Goal: Task Accomplishment & Management: Manage account settings

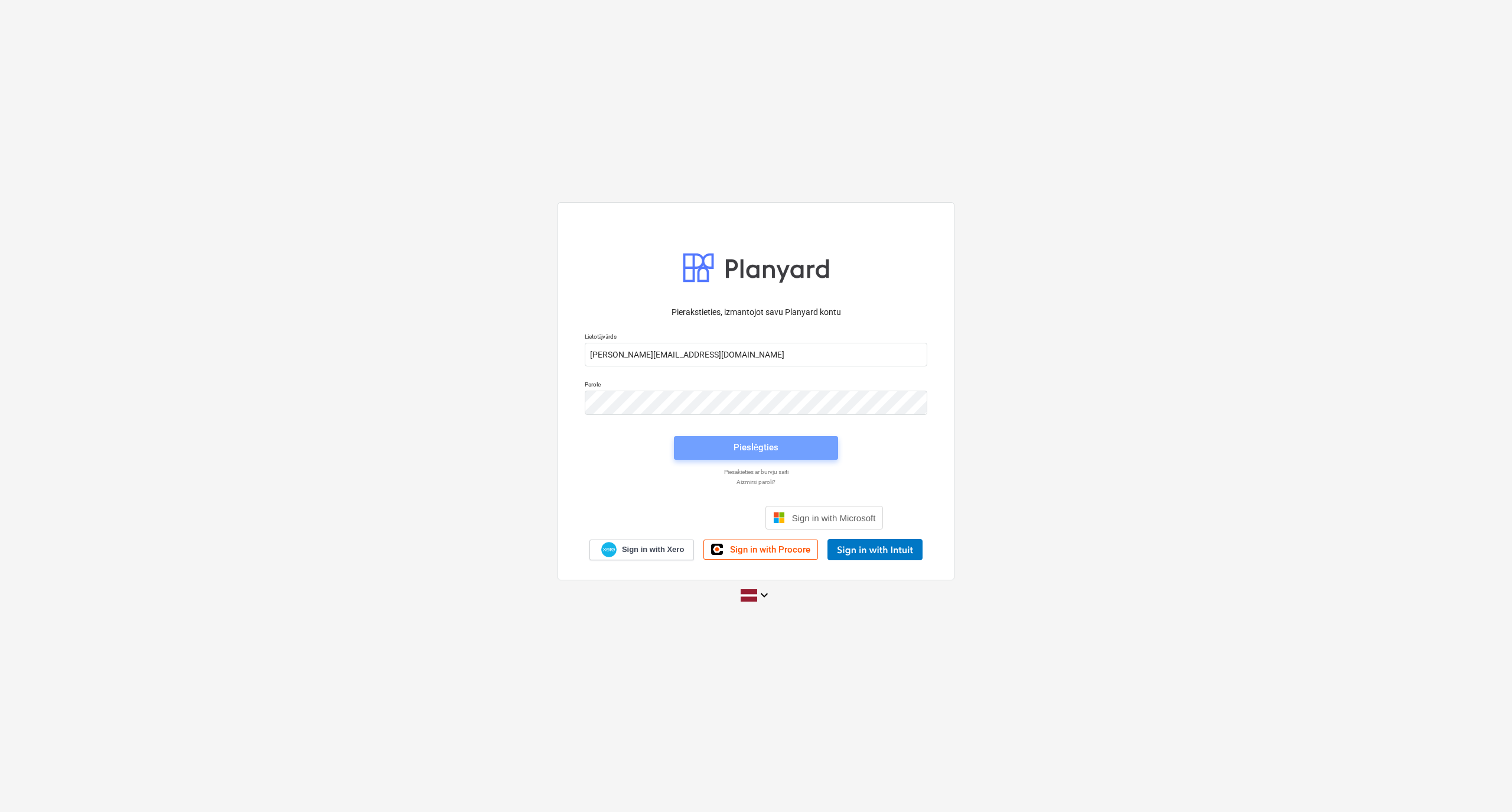
click at [719, 442] on span "Pieslēgties" at bounding box center [756, 448] width 136 height 15
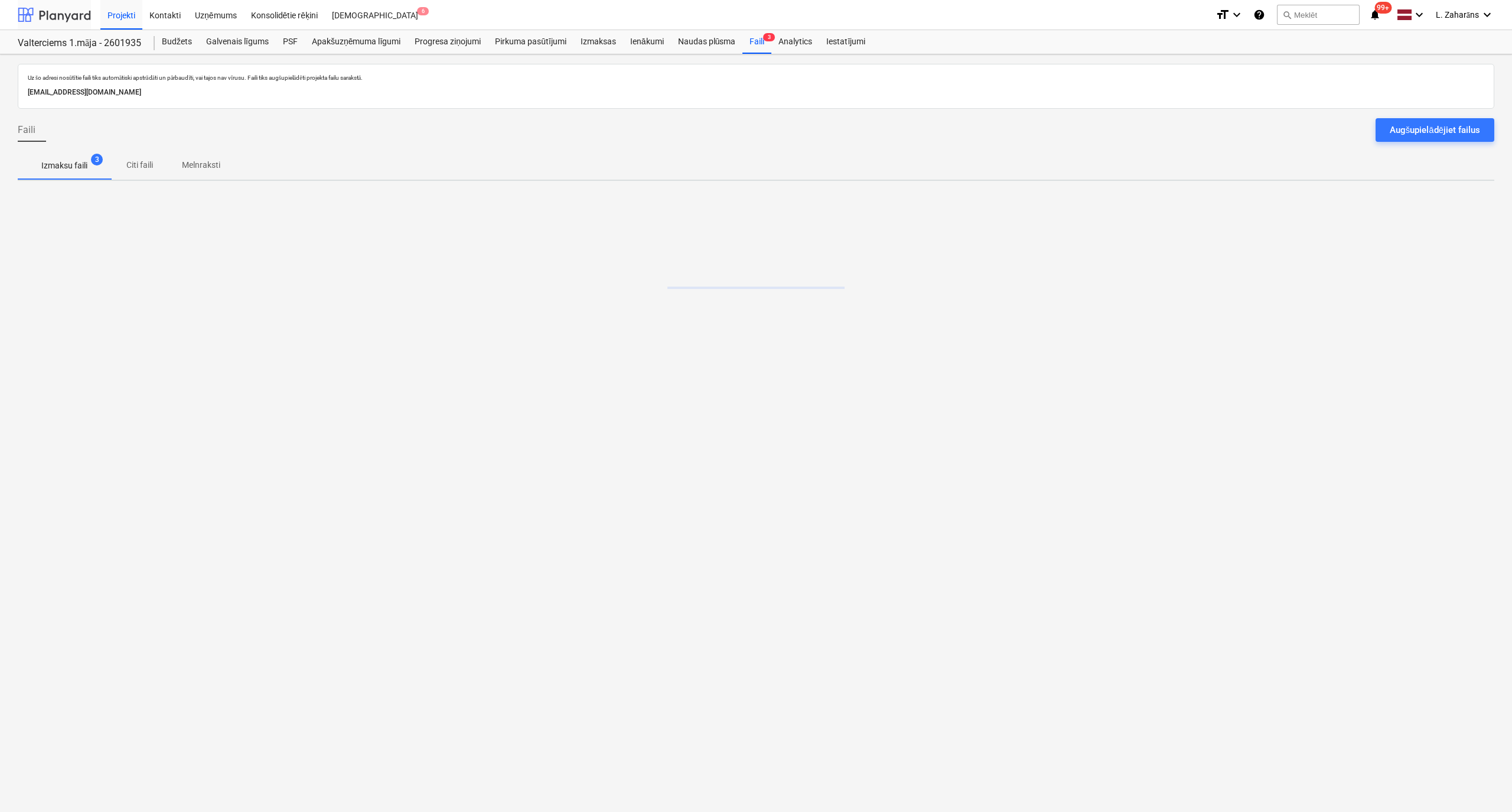
click at [61, 9] on div at bounding box center [54, 15] width 73 height 30
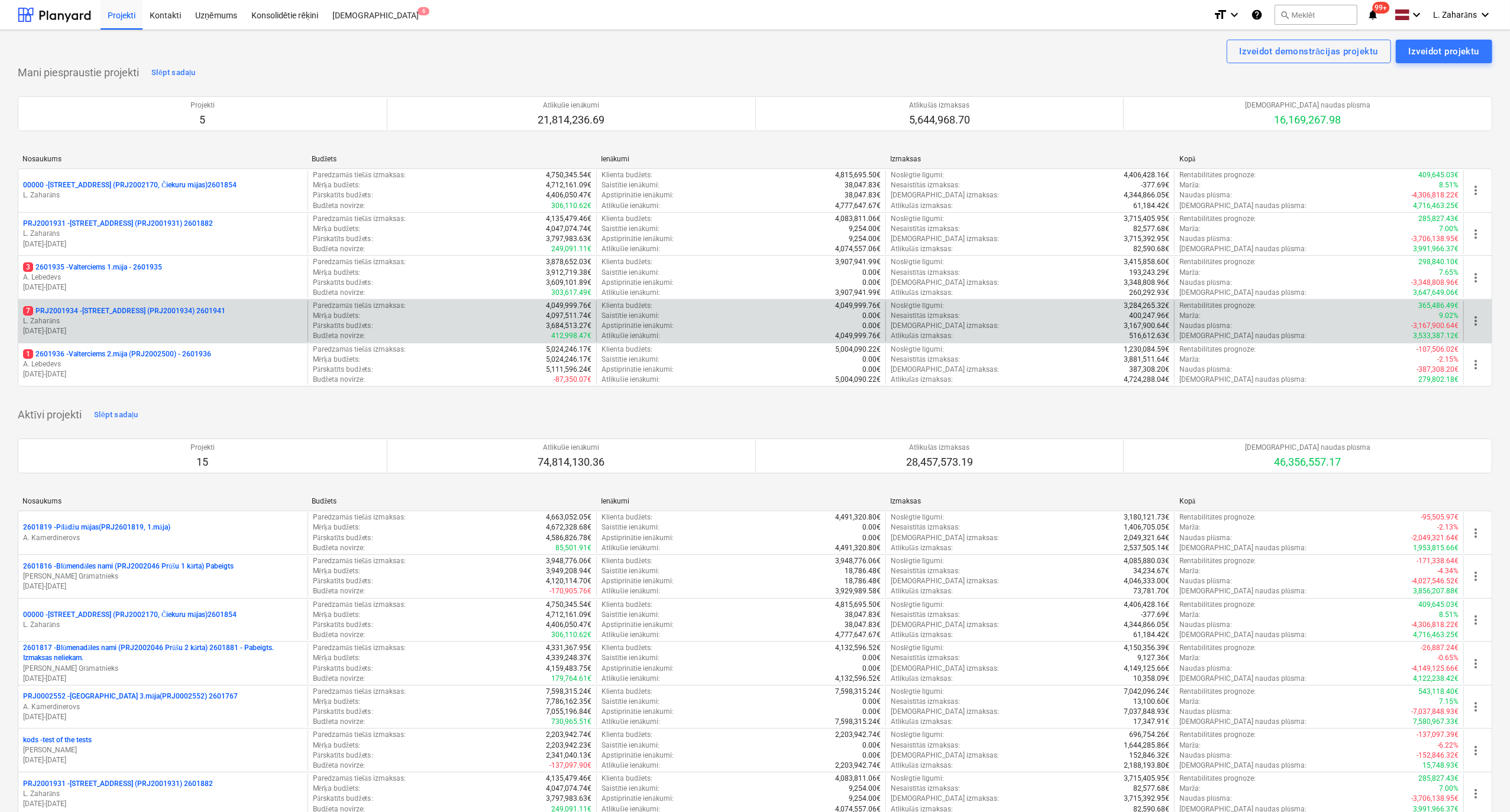
click at [98, 315] on p "7 PRJ2001934 - [STREET_ADDRESS] (PRJ2001934) 2601941" at bounding box center [124, 311] width 202 height 10
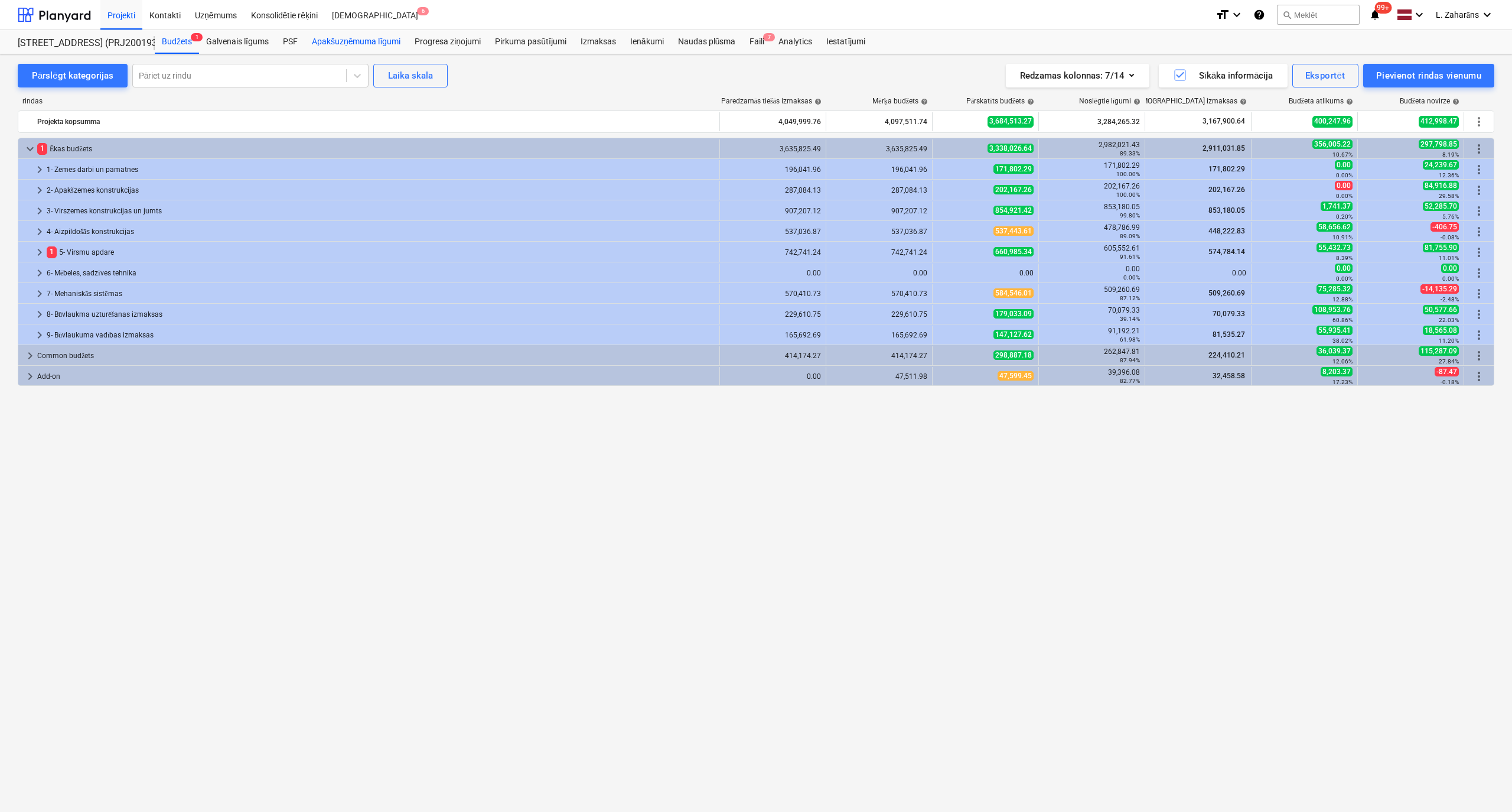
click at [332, 46] on div "Apakšuzņēmuma līgumi" at bounding box center [356, 42] width 103 height 24
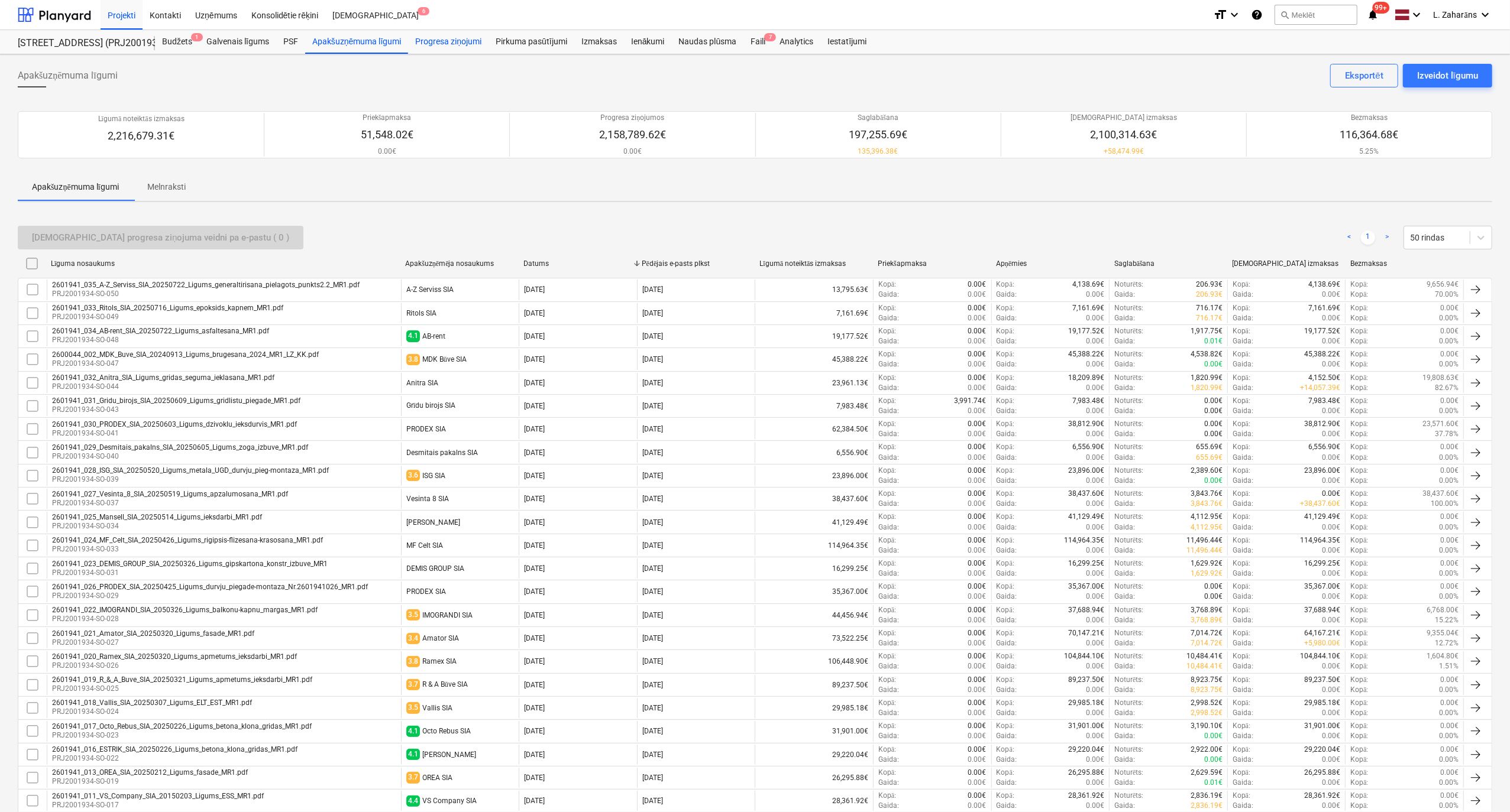
click at [432, 43] on div "Progresa ziņojumi" at bounding box center [448, 42] width 80 height 24
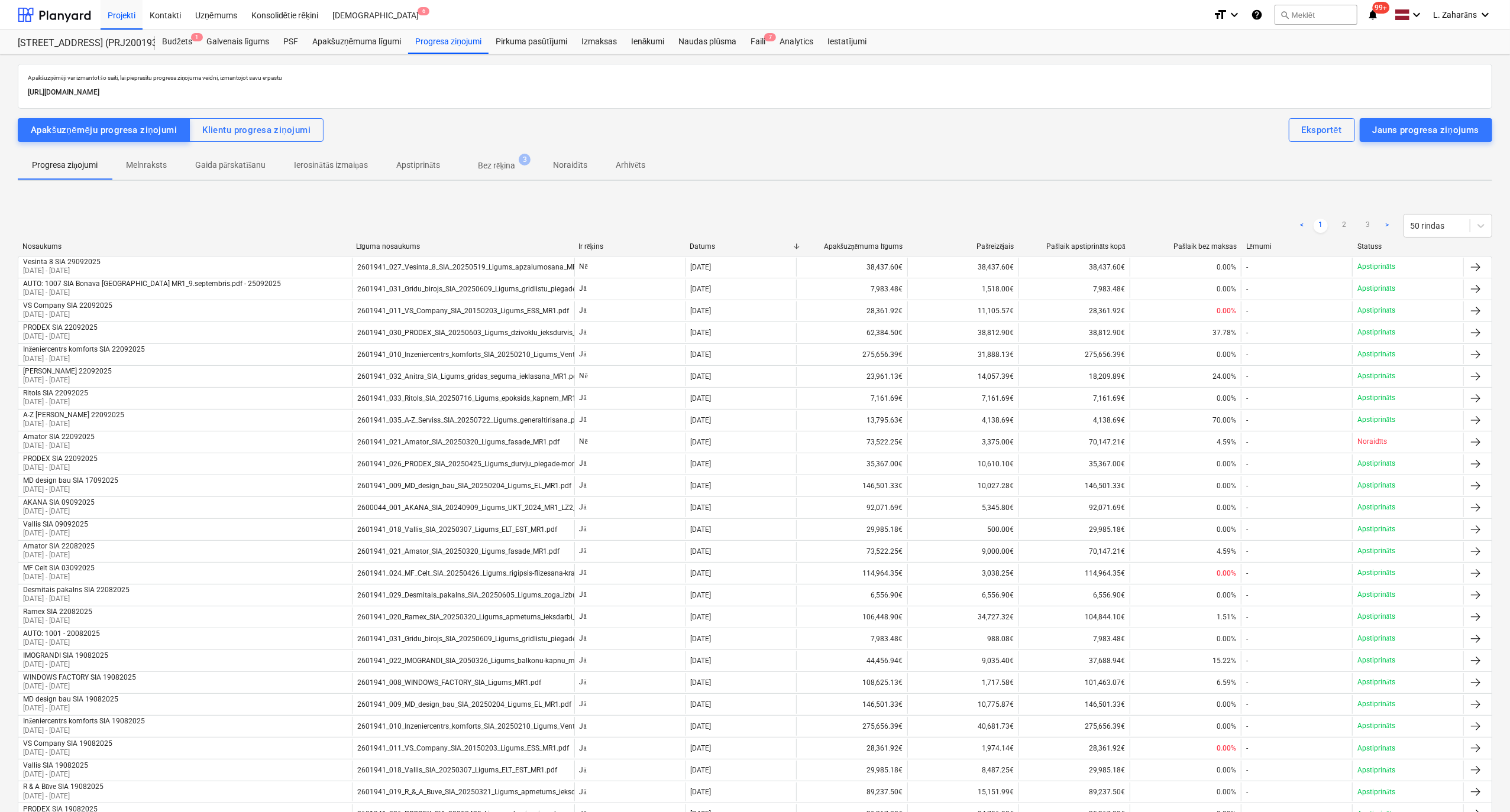
click at [509, 159] on span "Bez rēķina 3" at bounding box center [496, 165] width 84 height 21
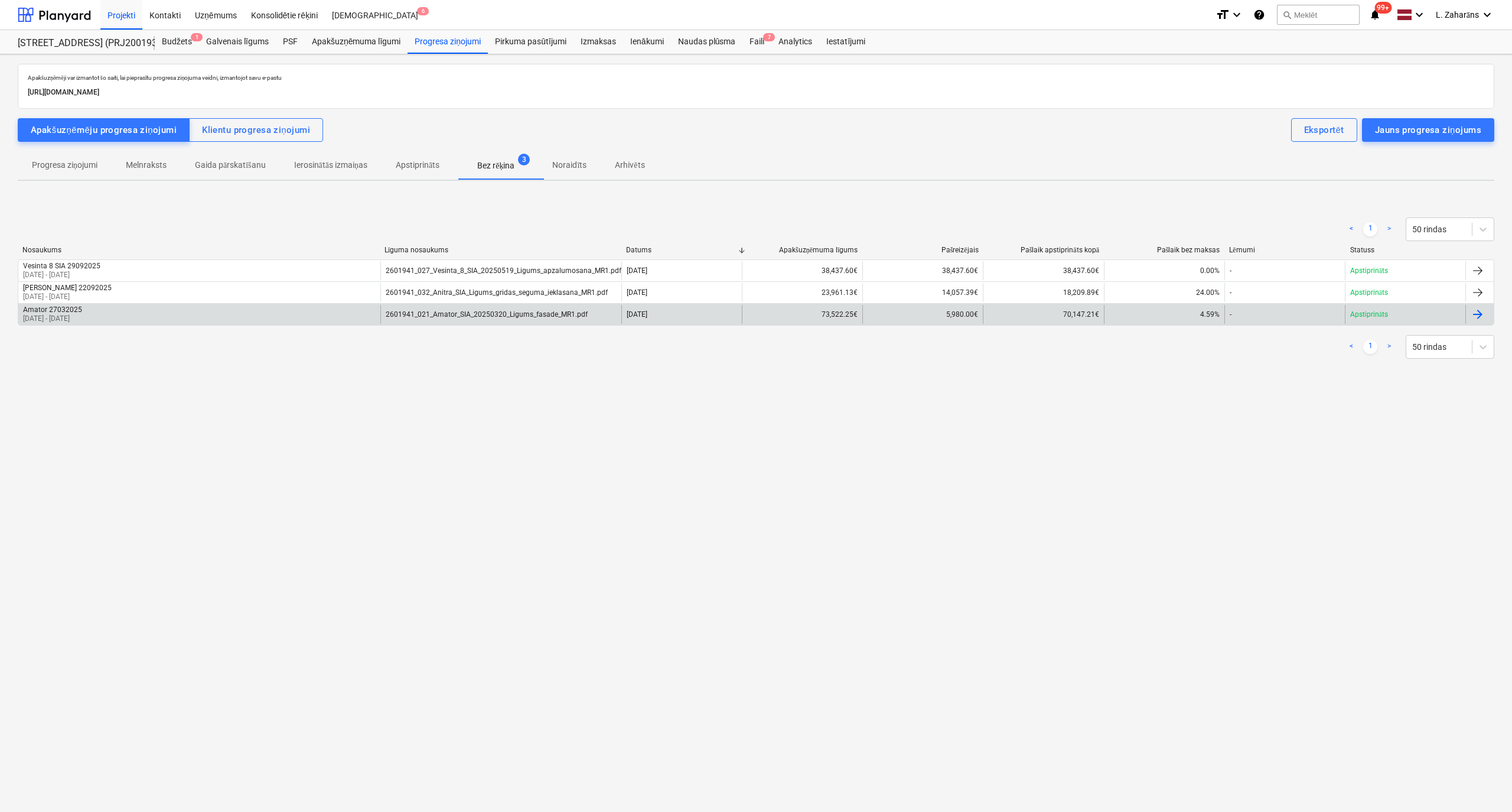
click at [198, 315] on div "Amator 27032025 [DATE] - [DATE]" at bounding box center [199, 314] width 362 height 19
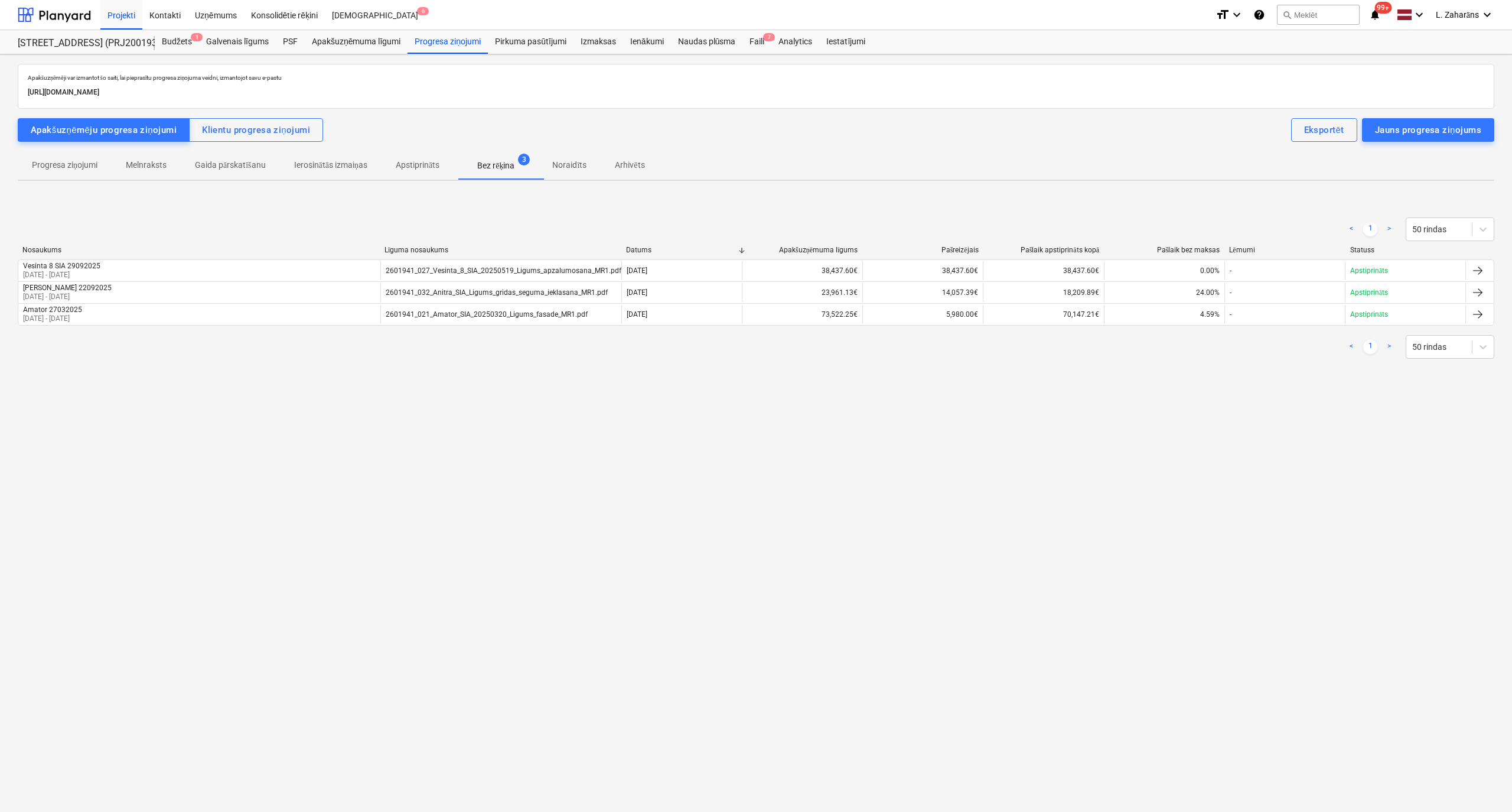
click at [216, 165] on p "Gaida pārskatīšanu" at bounding box center [230, 165] width 71 height 13
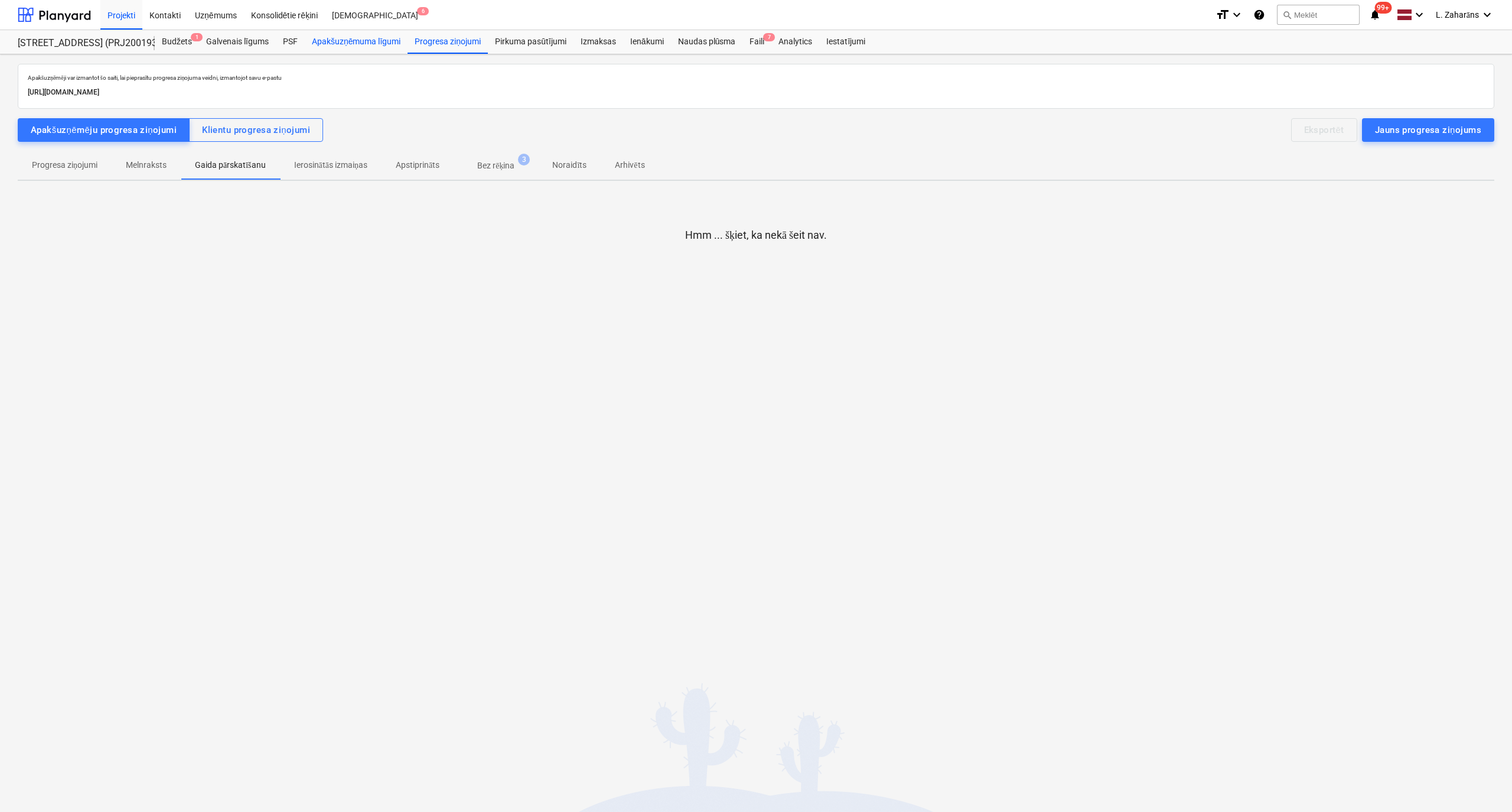
click at [376, 41] on div "Apakšuzņēmuma līgumi" at bounding box center [356, 42] width 103 height 24
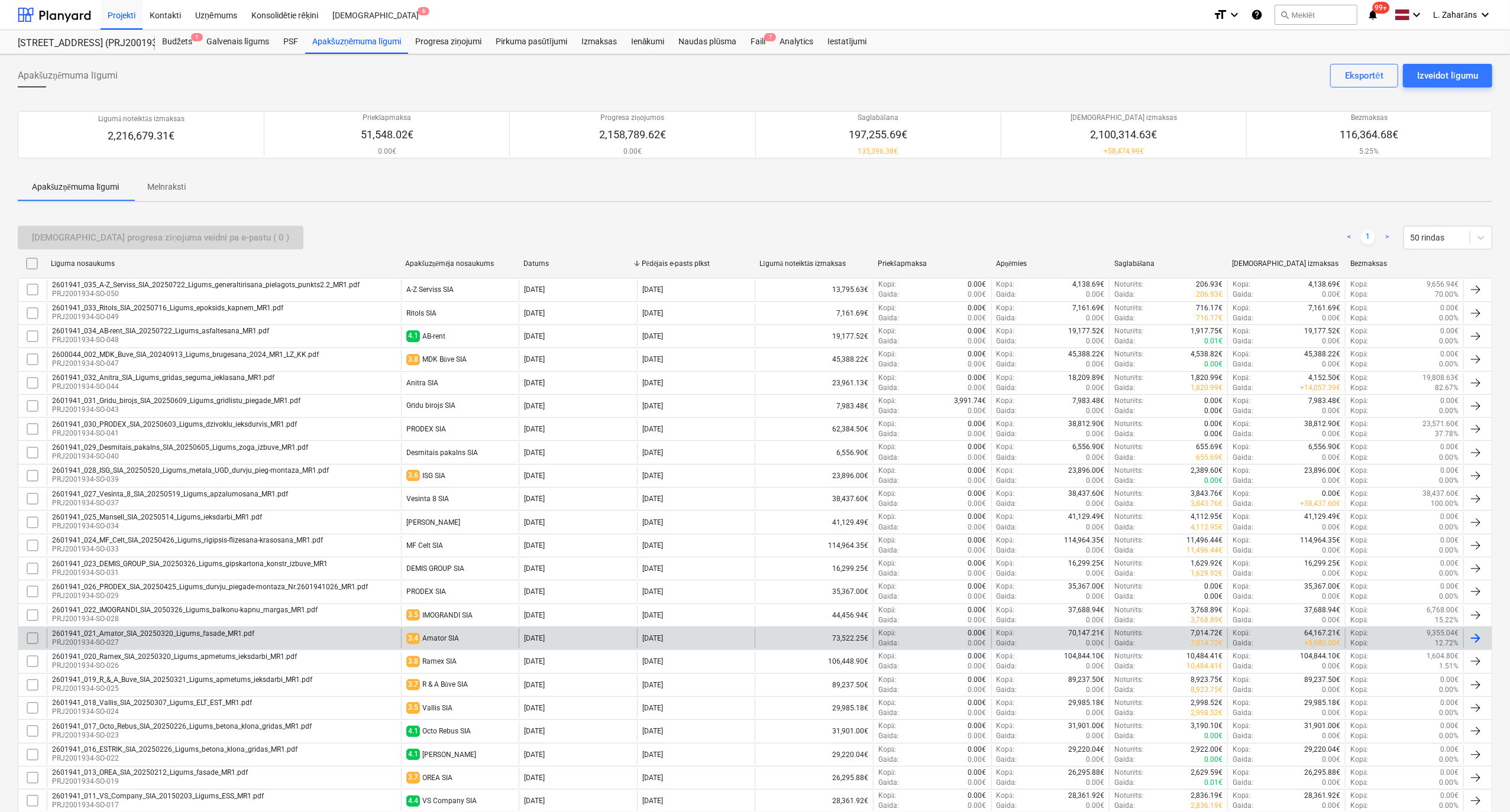
click at [174, 637] on div "2601941_021_Amator_SIA_20250320_Ligums_fasade_MR1.pdf" at bounding box center [153, 634] width 202 height 8
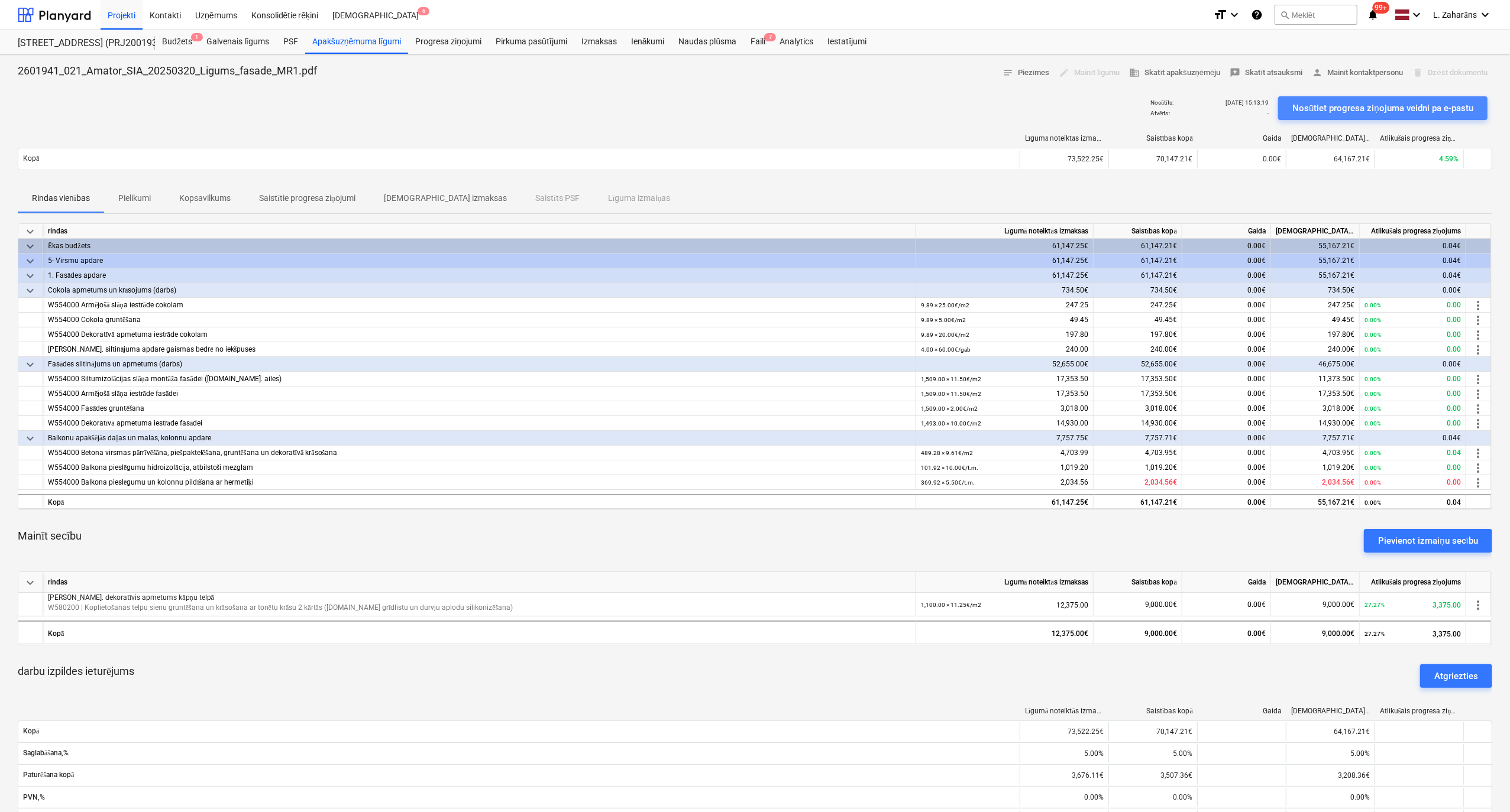
click at [1364, 115] on div "Nosūtiet progresa ziņojuma veidni pa e-pastu" at bounding box center [1382, 108] width 181 height 15
click at [757, 40] on div "Faili 7" at bounding box center [757, 42] width 29 height 24
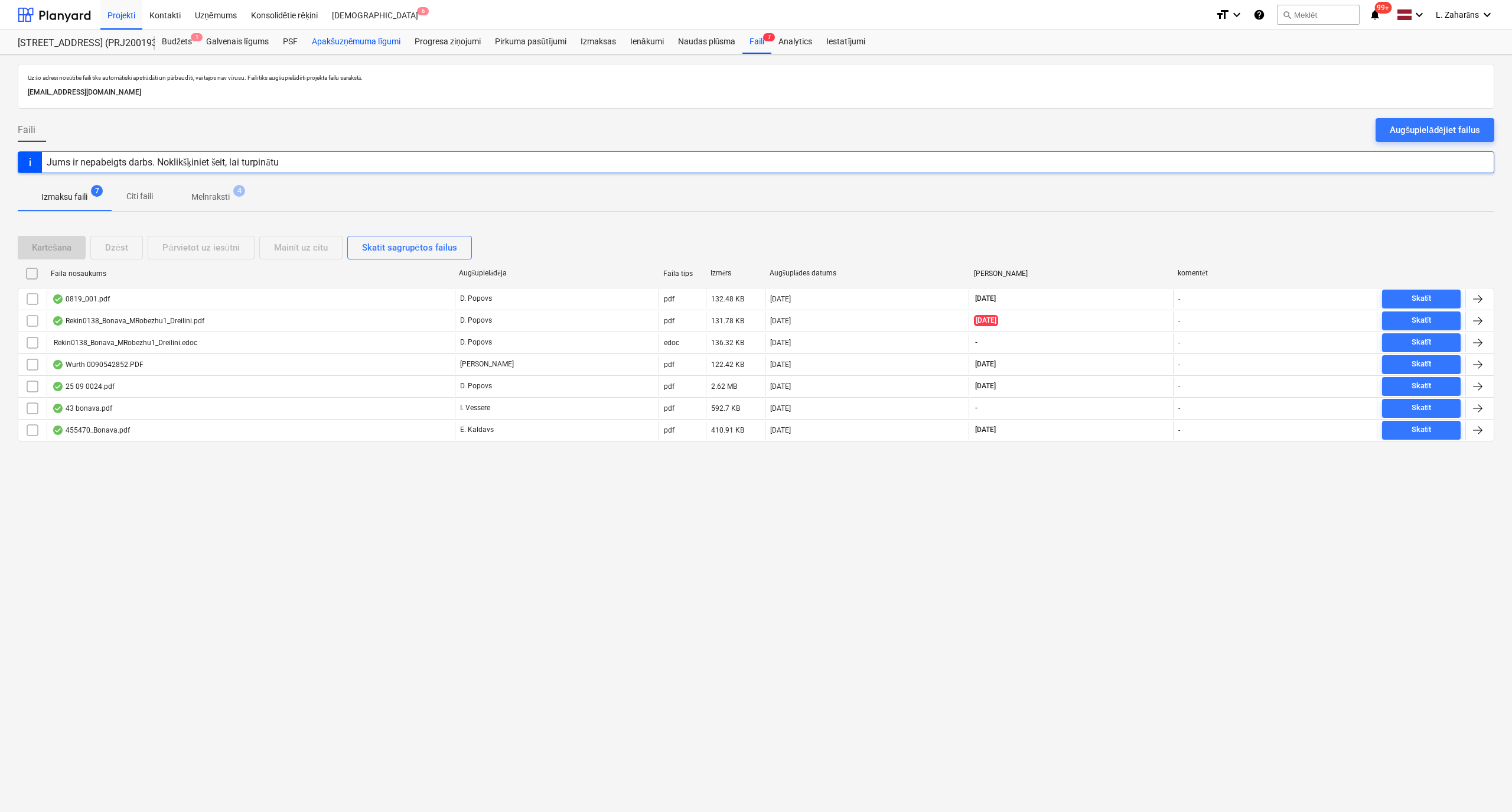
click at [369, 43] on div "Apakšuzņēmuma līgumi" at bounding box center [356, 42] width 103 height 24
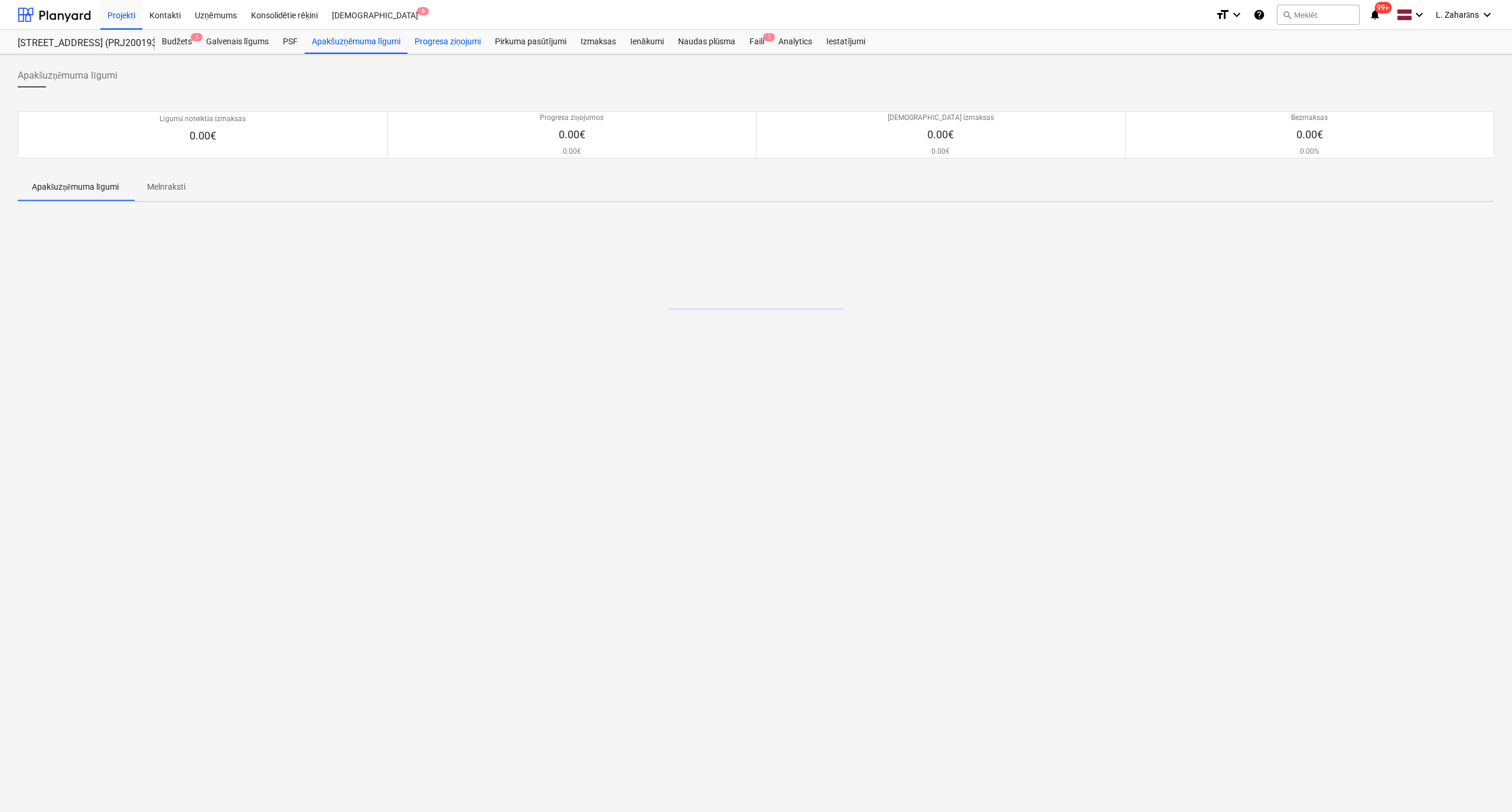
click at [437, 41] on div "Progresa ziņojumi" at bounding box center [448, 42] width 80 height 24
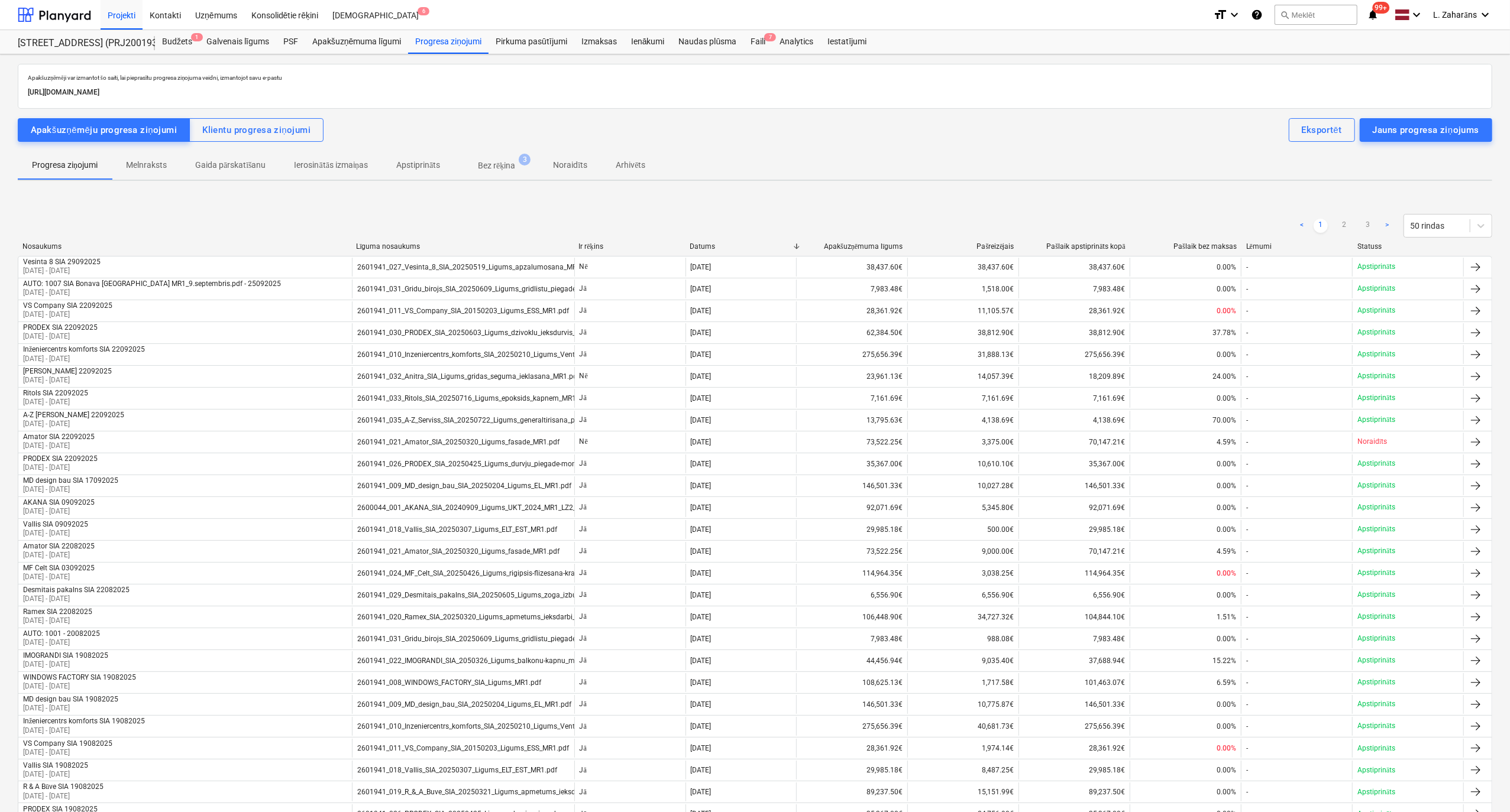
click at [494, 167] on p "Bez rēķina" at bounding box center [496, 166] width 37 height 13
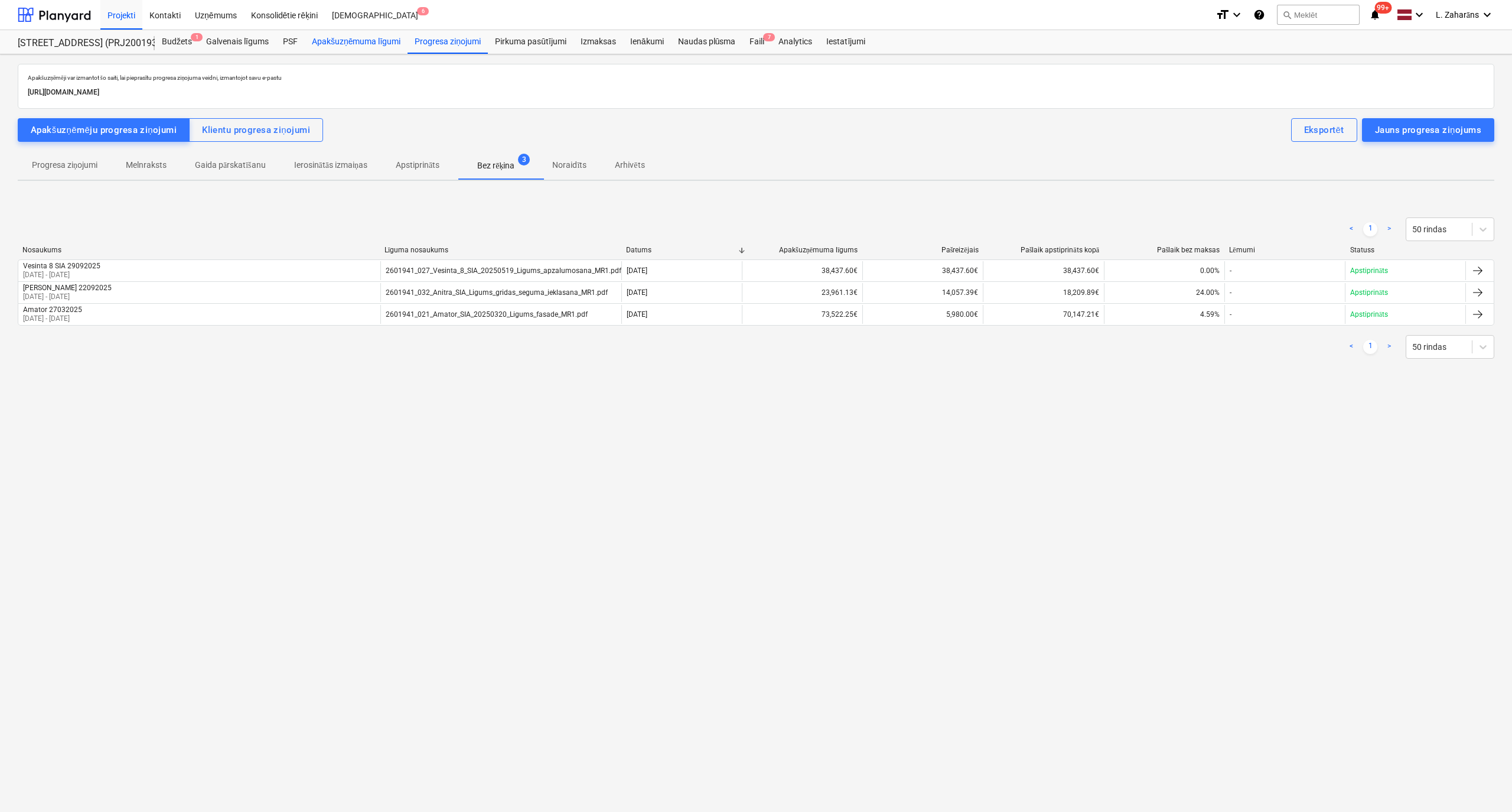
click at [352, 36] on div "Apakšuzņēmuma līgumi" at bounding box center [356, 42] width 103 height 24
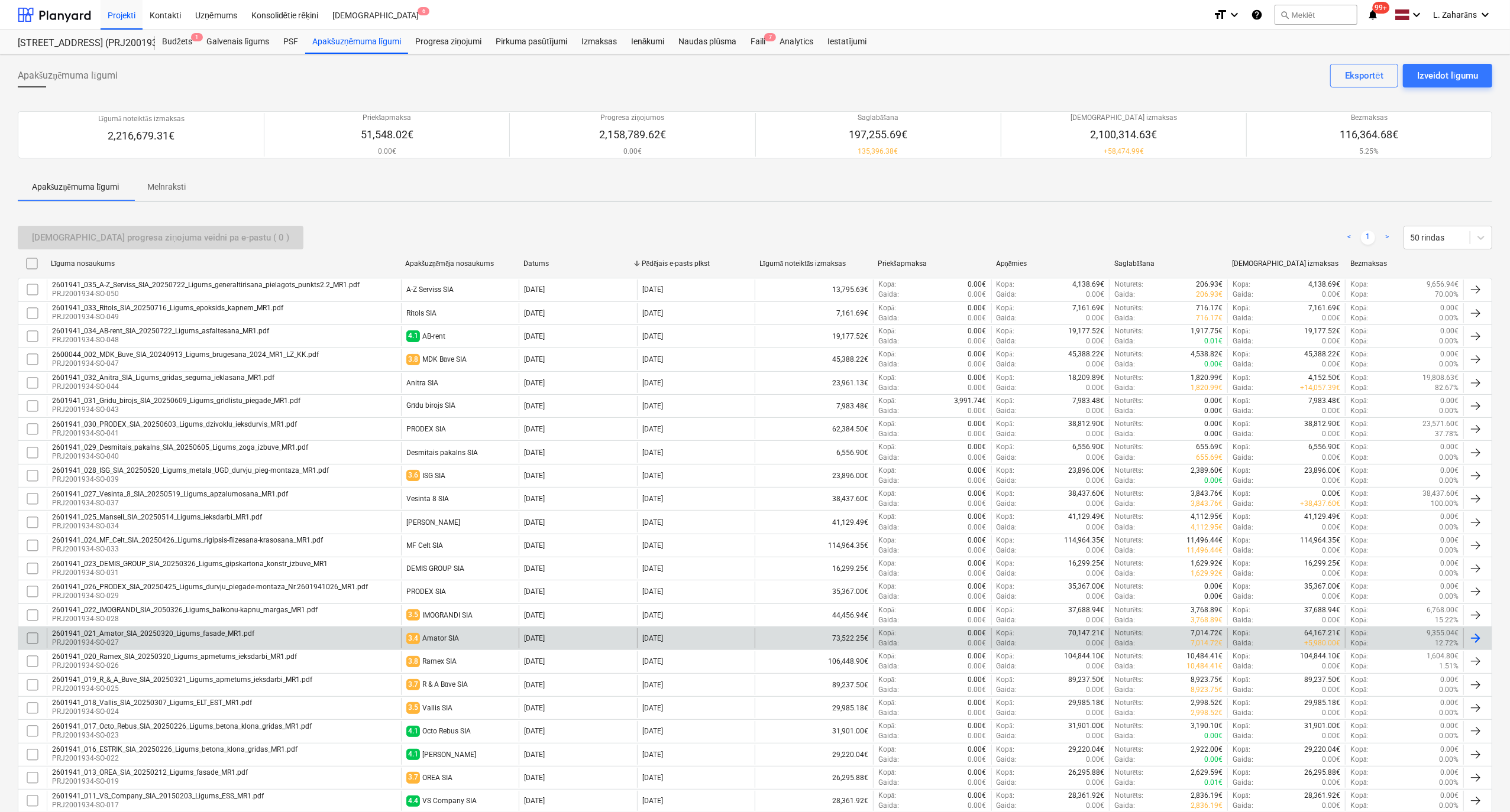
click at [187, 637] on div "2601941_021_Amator_SIA_20250320_Ligums_fasade_MR1.pdf" at bounding box center [153, 634] width 202 height 8
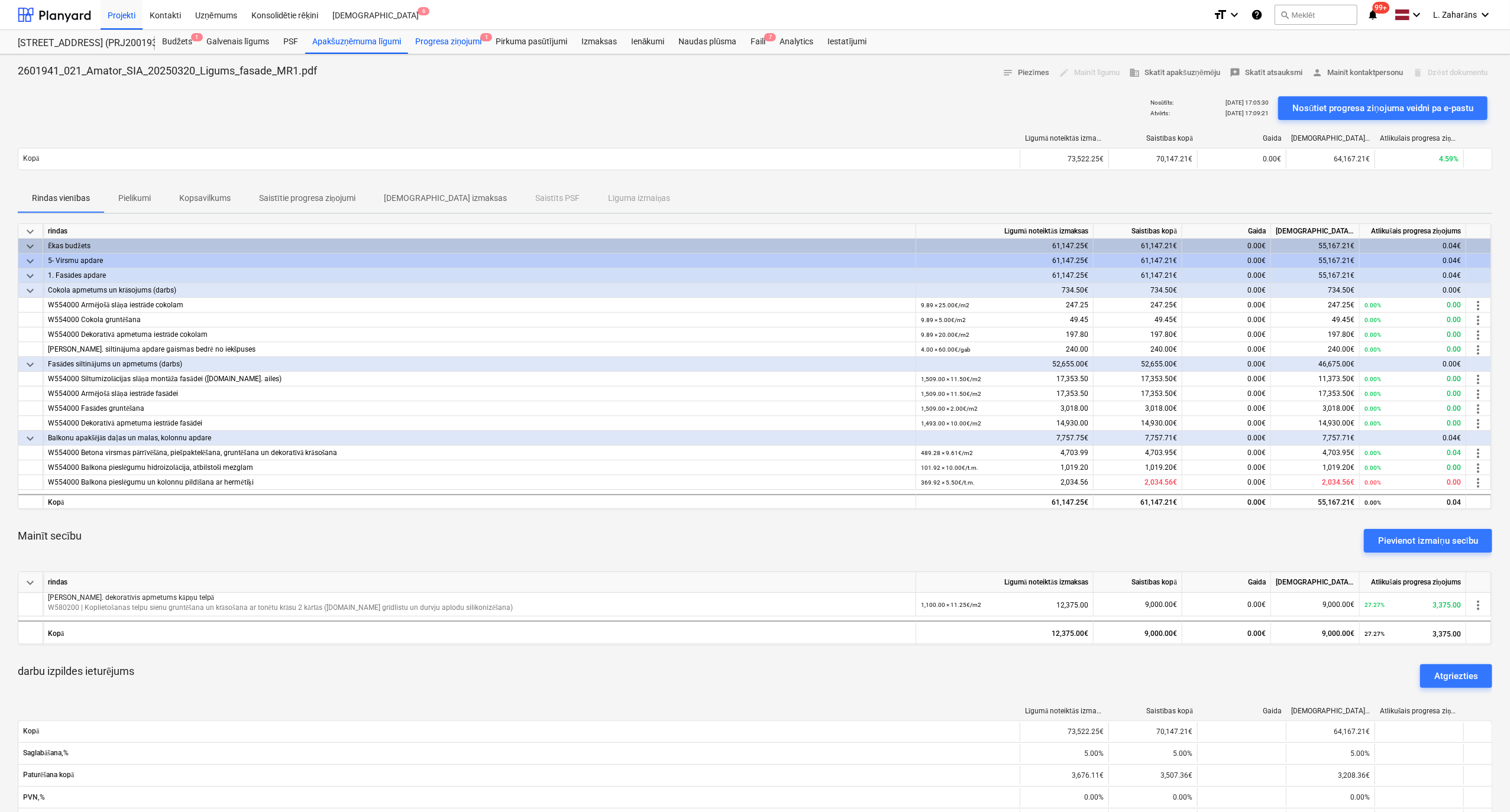
click at [435, 44] on div "Progresa ziņojumi 1" at bounding box center [448, 42] width 80 height 24
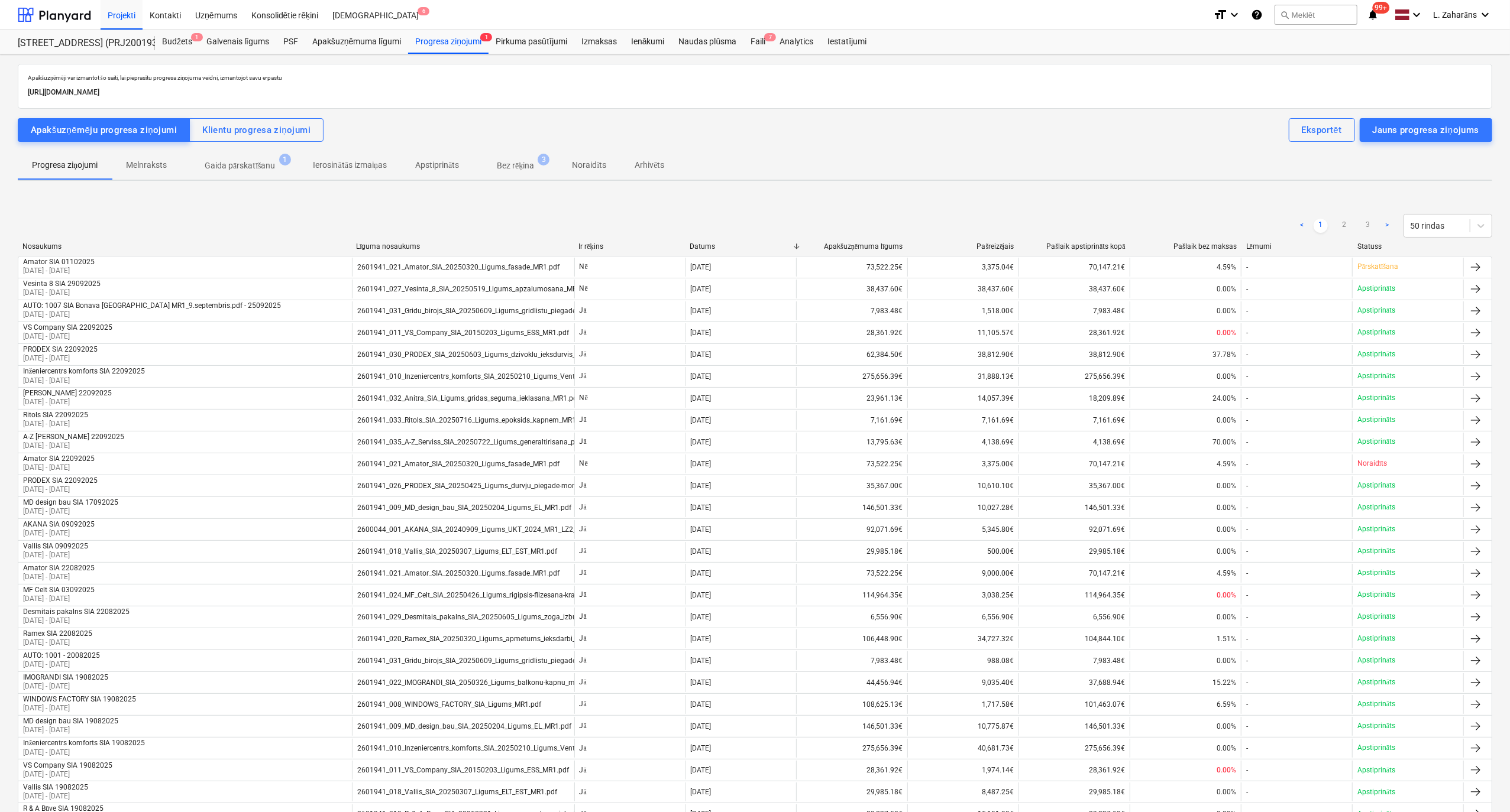
click at [223, 168] on p "Gaida pārskatīšanu" at bounding box center [240, 166] width 71 height 13
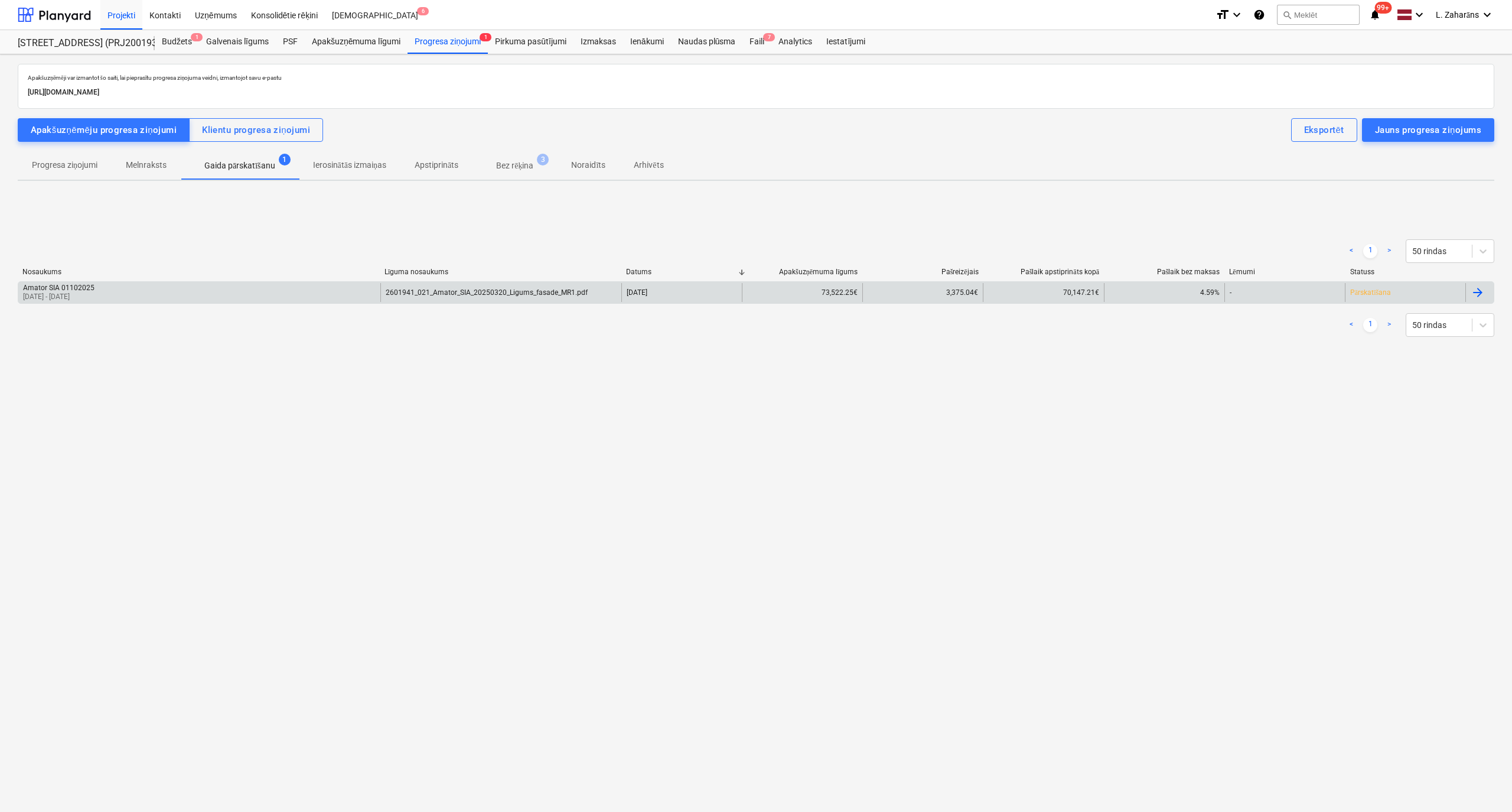
click at [136, 300] on div "Amator SIA 01102025 [DATE] - [DATE]" at bounding box center [199, 292] width 362 height 19
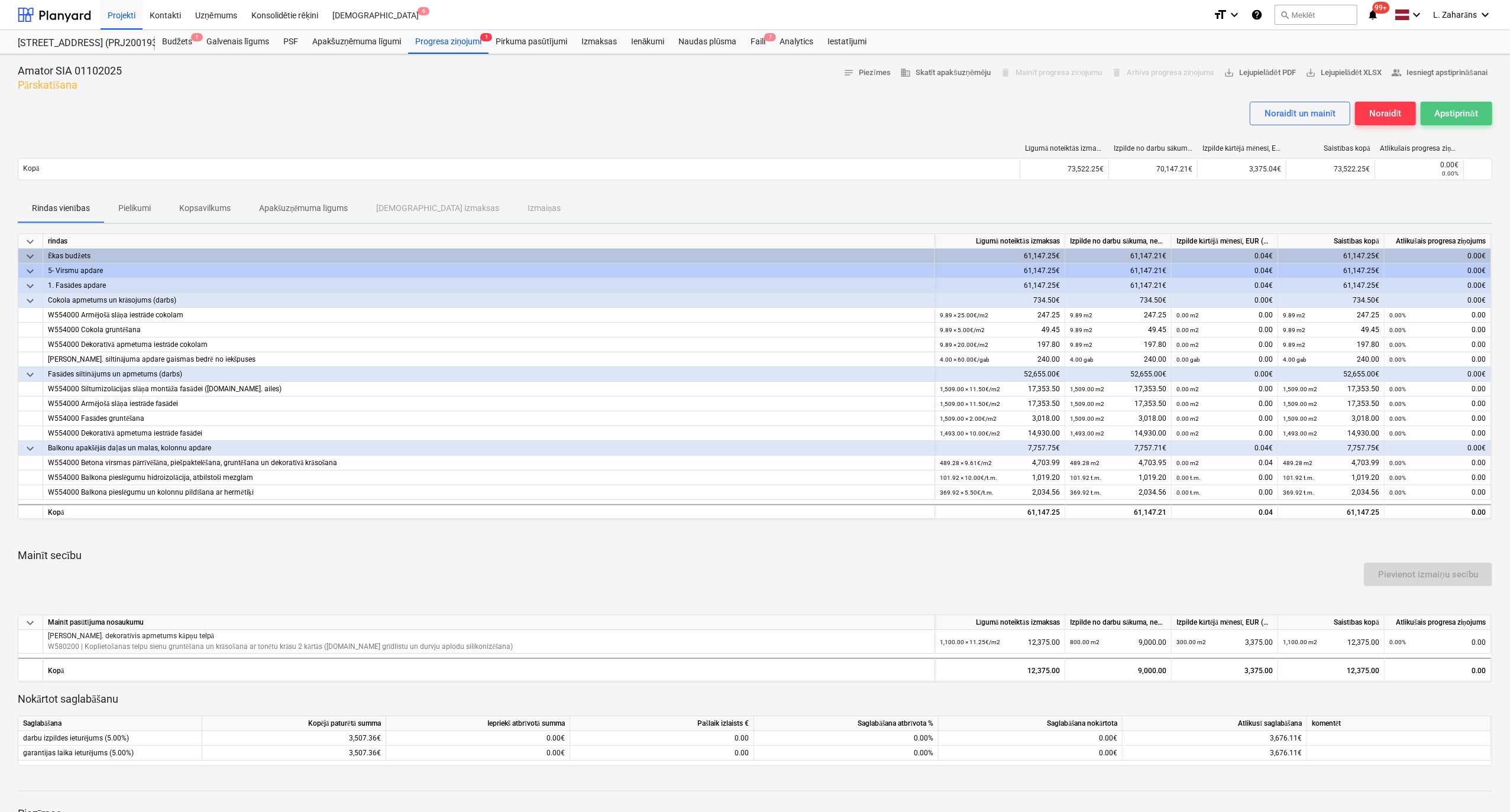
click at [1447, 112] on div "Apstiprināt" at bounding box center [1456, 113] width 43 height 15
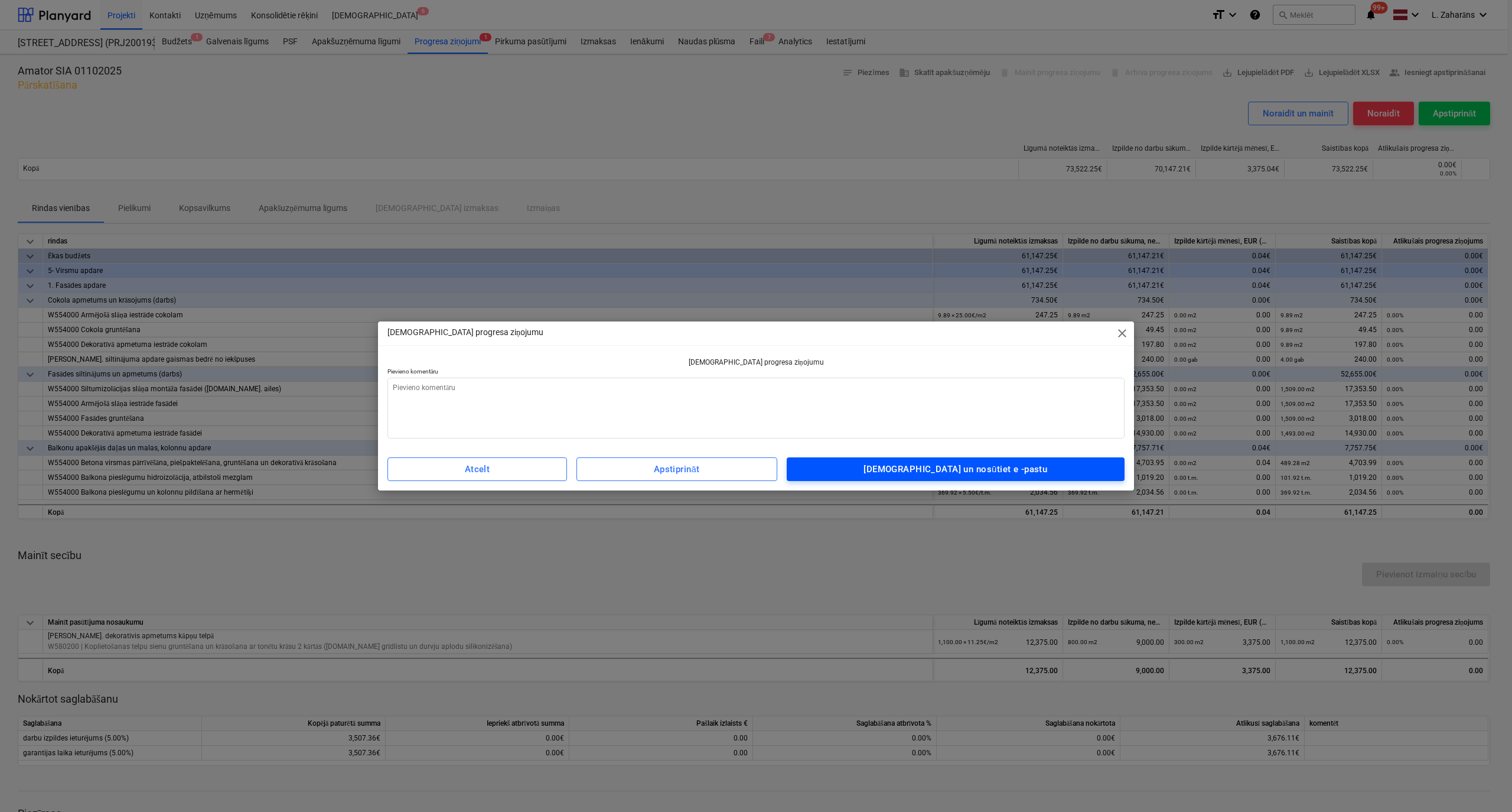
click at [926, 471] on div "[DEMOGRAPHIC_DATA] un nosūtiet e -pastu" at bounding box center [955, 469] width 184 height 15
type textarea "x"
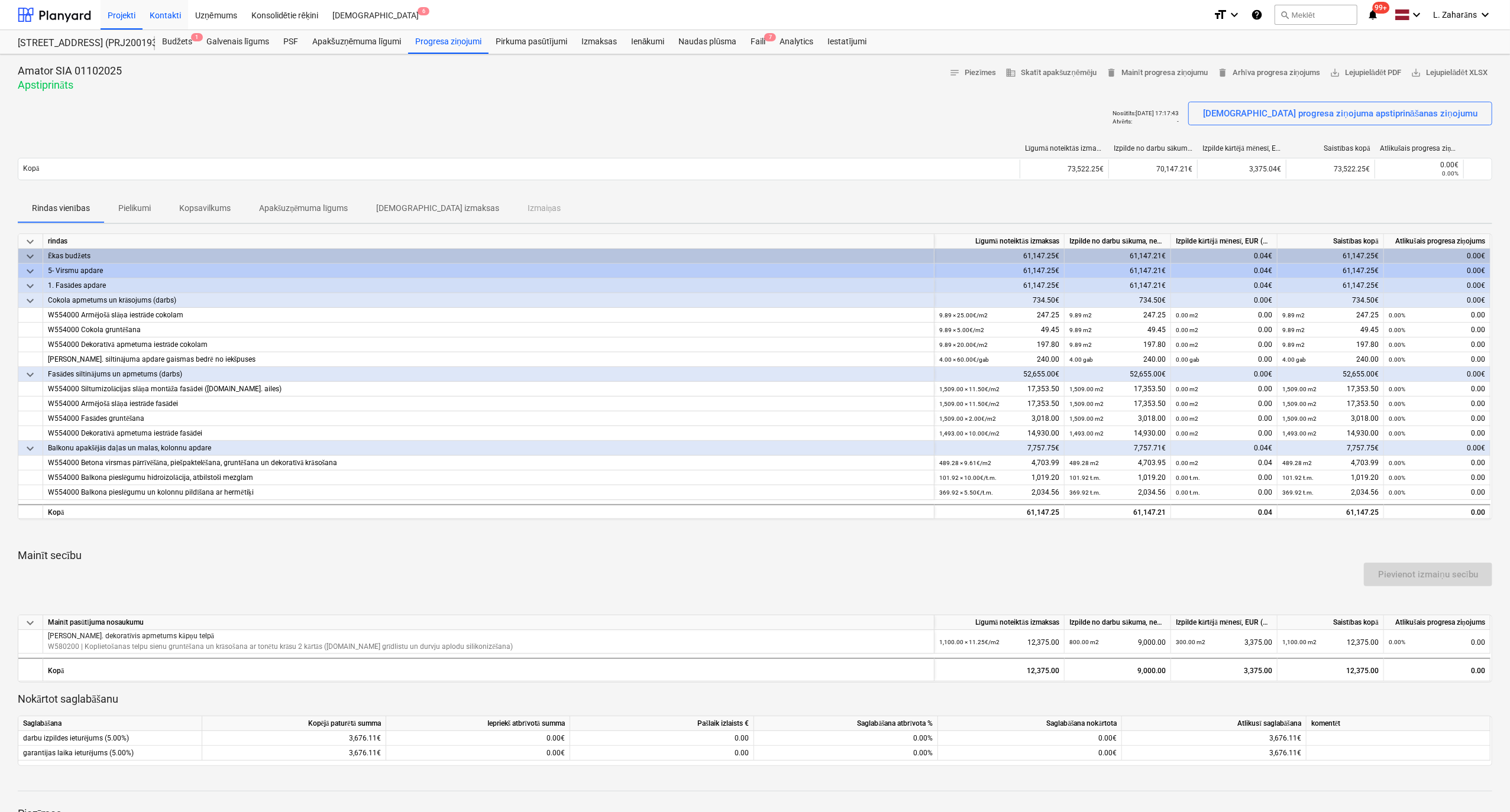
click at [161, 17] on div "Kontakti" at bounding box center [165, 14] width 46 height 30
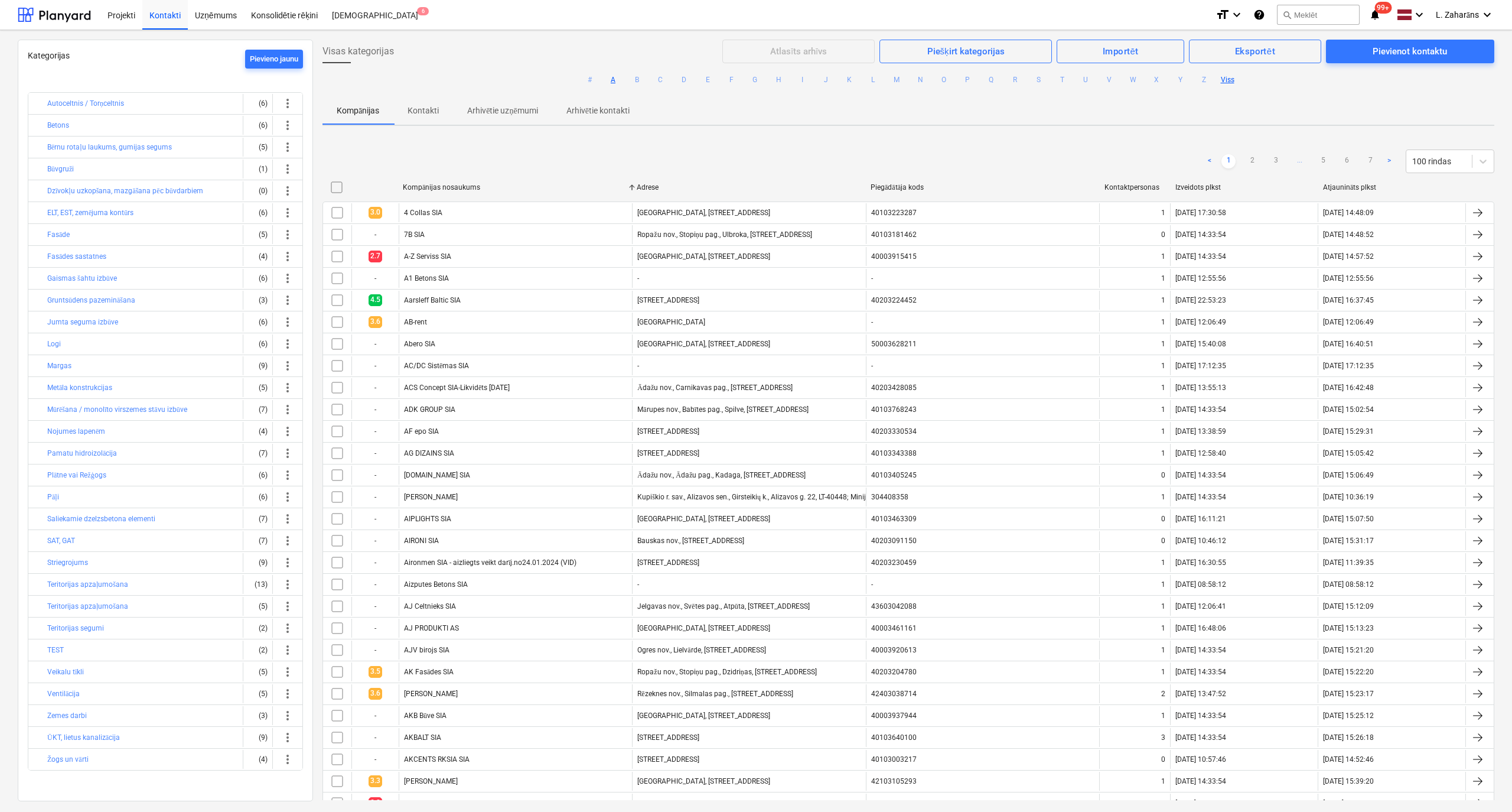
click at [612, 83] on button "A" at bounding box center [613, 80] width 14 height 14
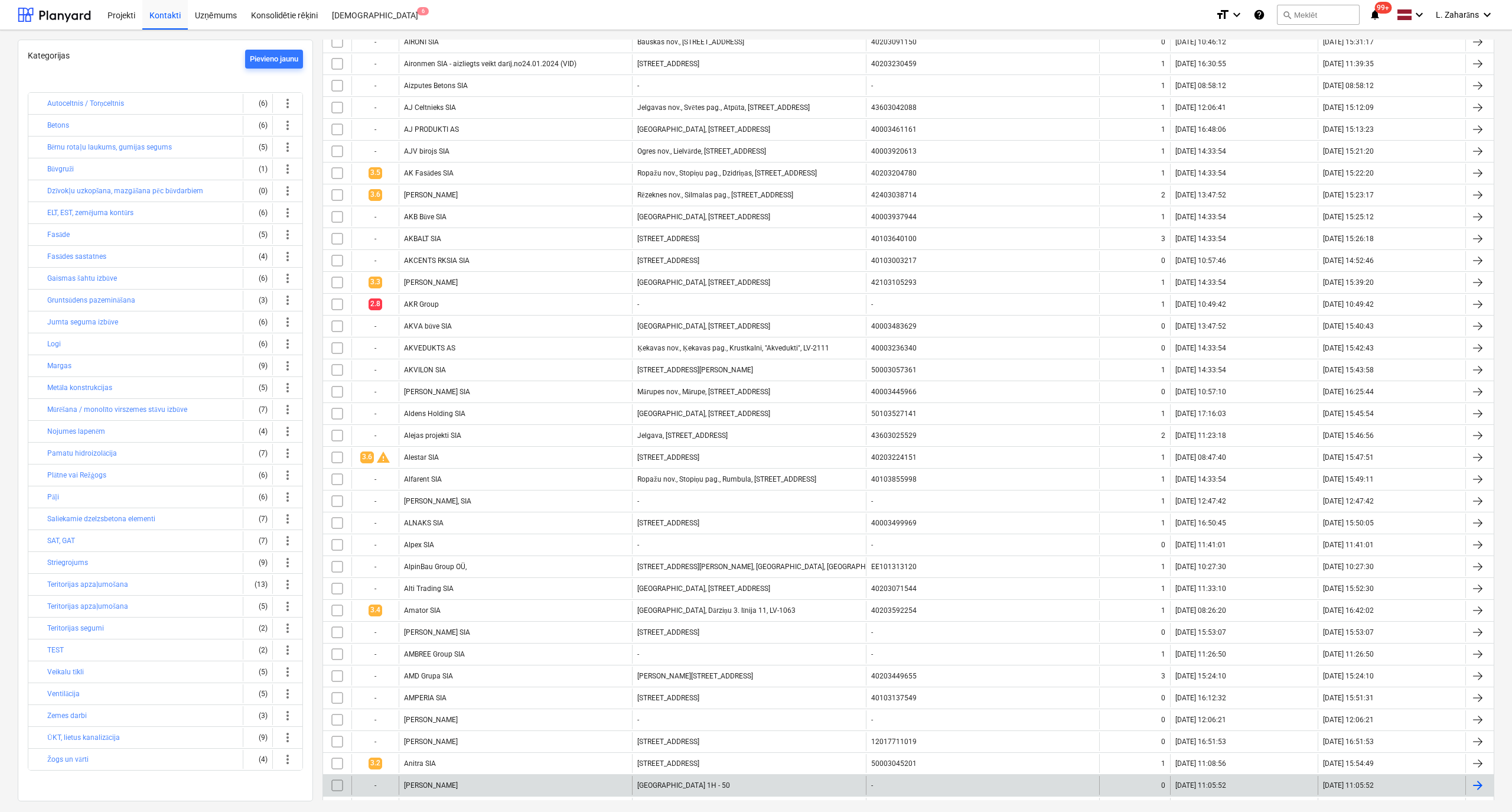
scroll to position [709, 0]
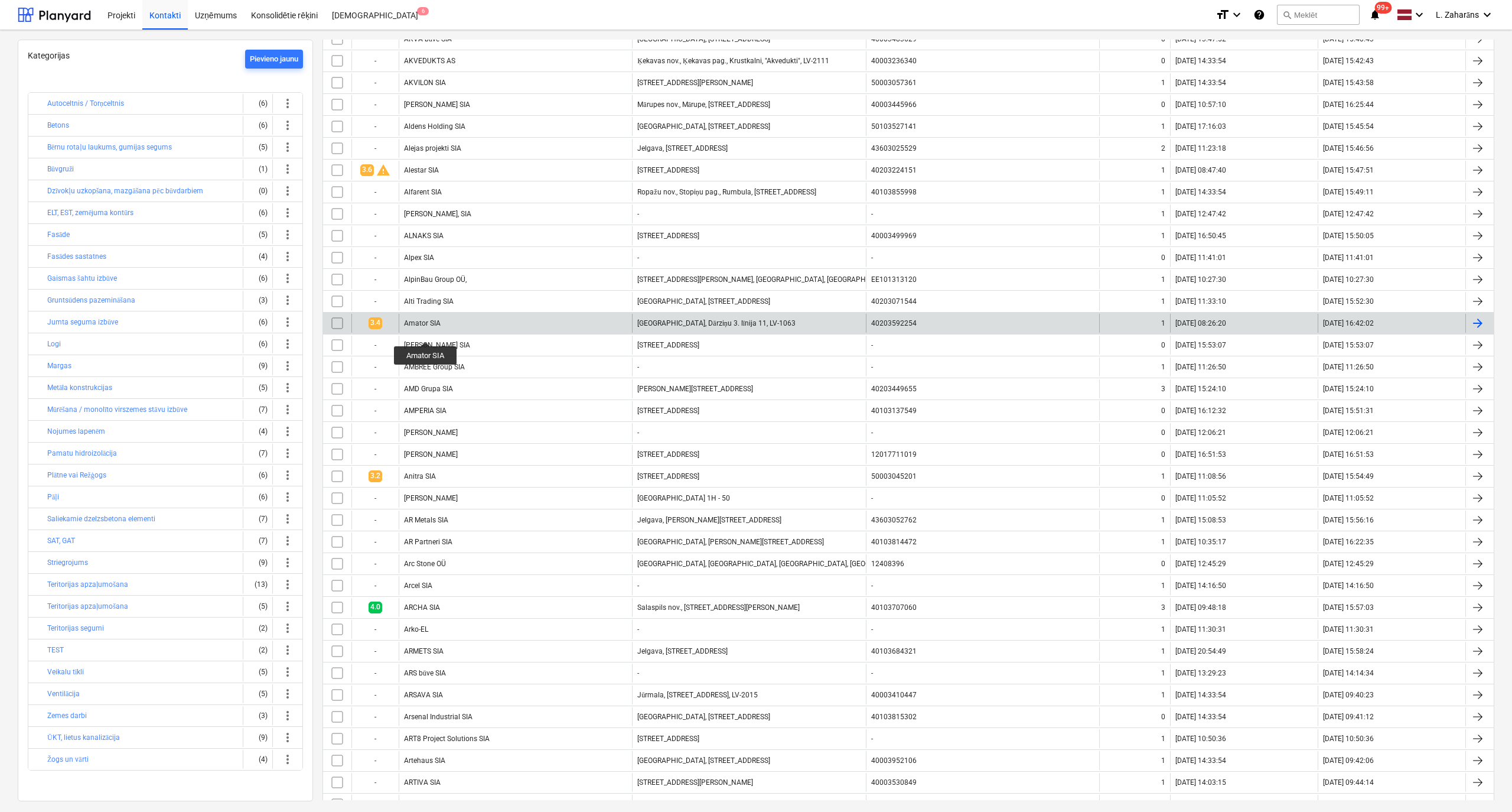
click at [426, 327] on div "Amator SIA" at bounding box center [423, 324] width 37 height 8
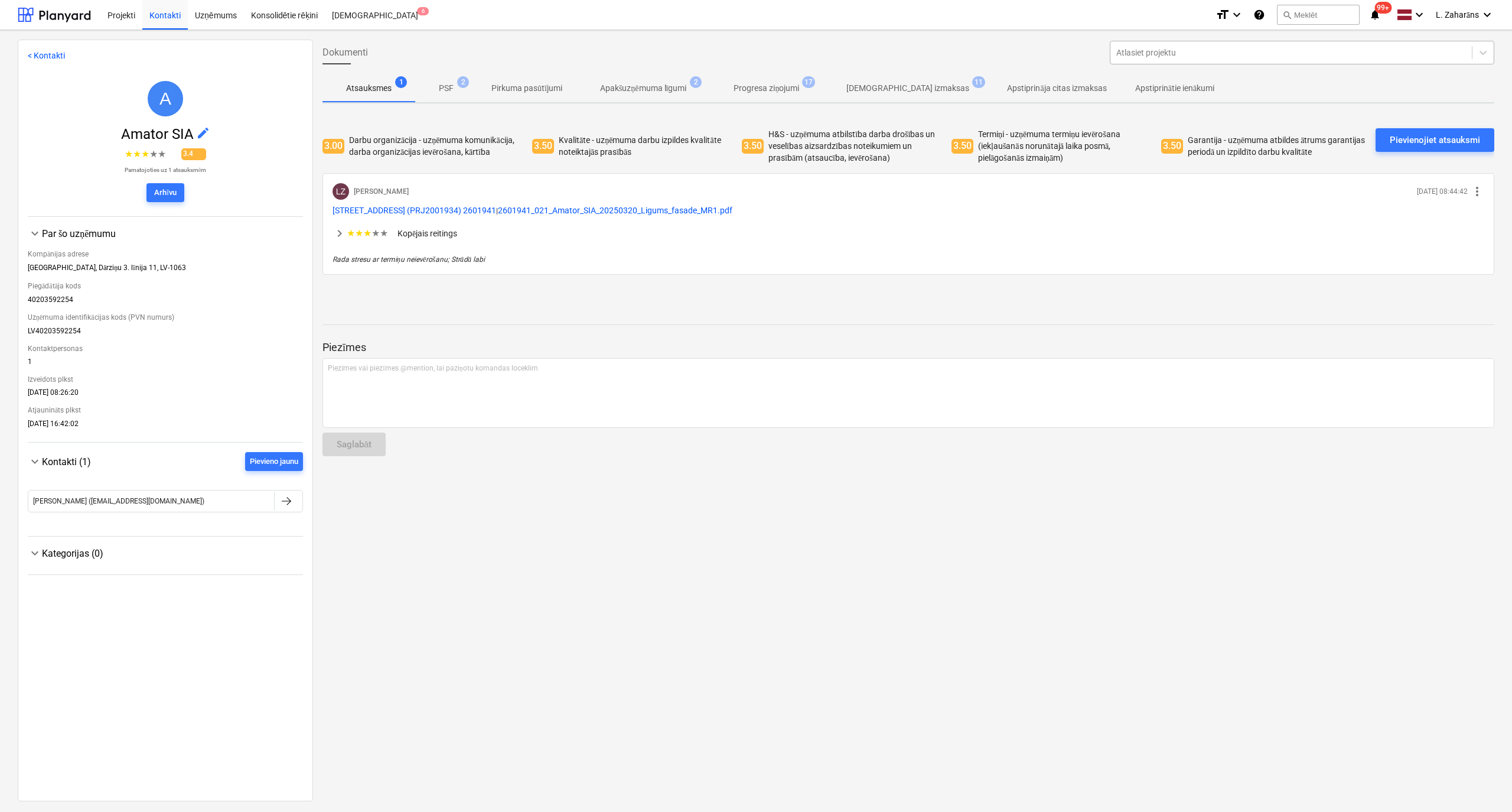
click at [1126, 57] on div at bounding box center [1291, 52] width 350 height 12
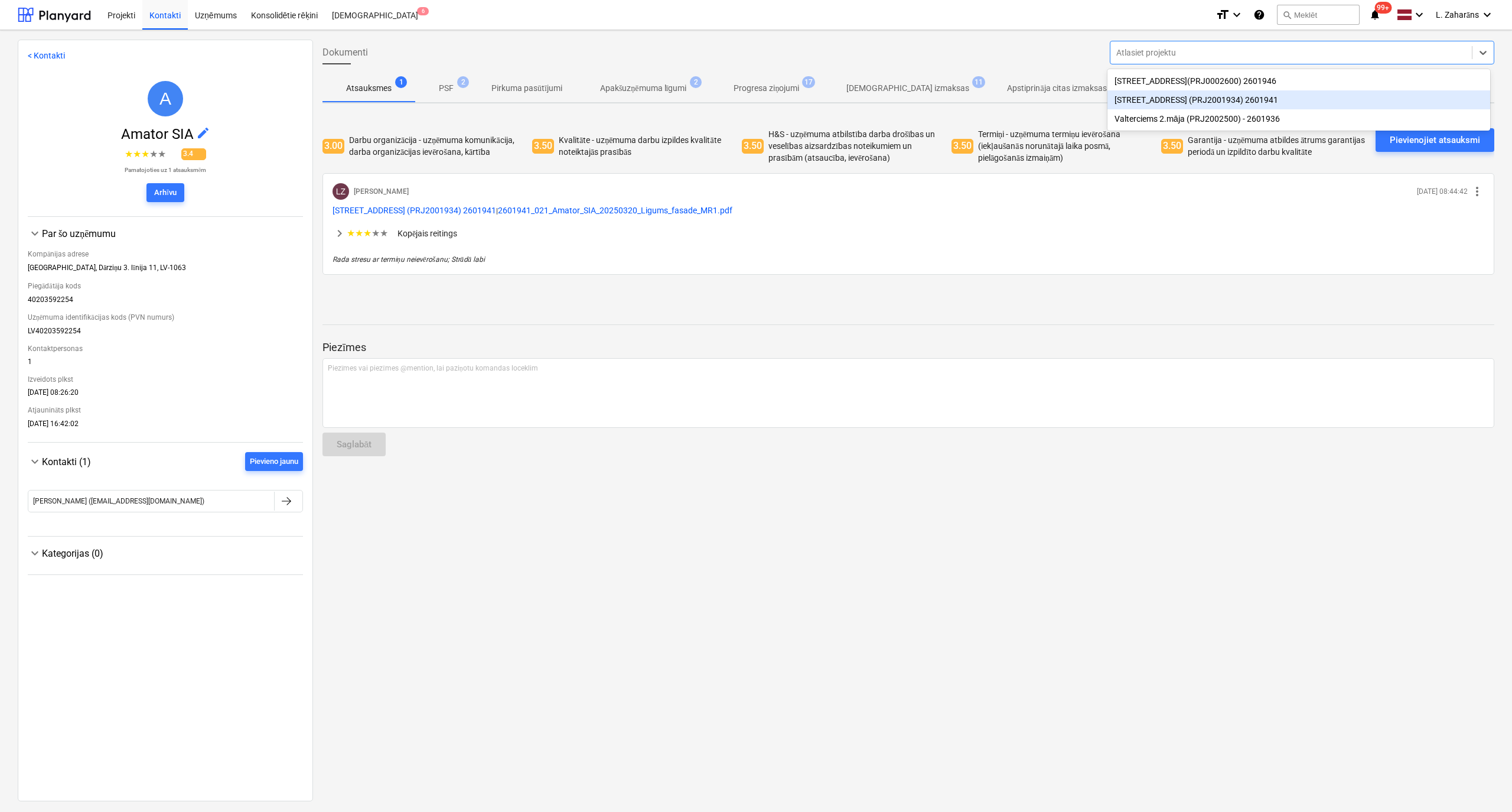
click at [1136, 100] on div "[STREET_ADDRESS] (PRJ2001934) 2601941" at bounding box center [1299, 100] width 383 height 19
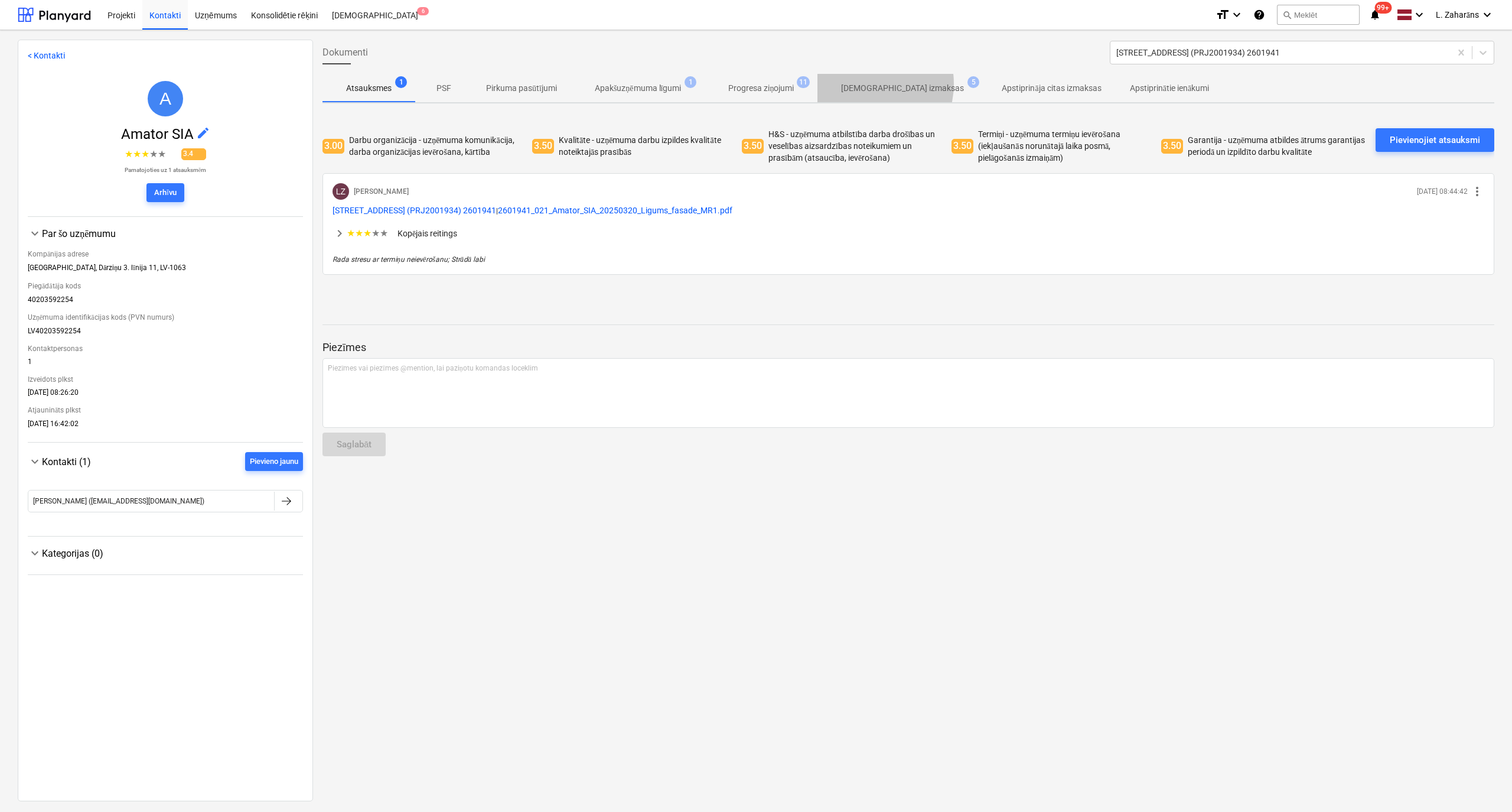
click at [865, 84] on p "[DEMOGRAPHIC_DATA] izmaksas" at bounding box center [902, 89] width 123 height 13
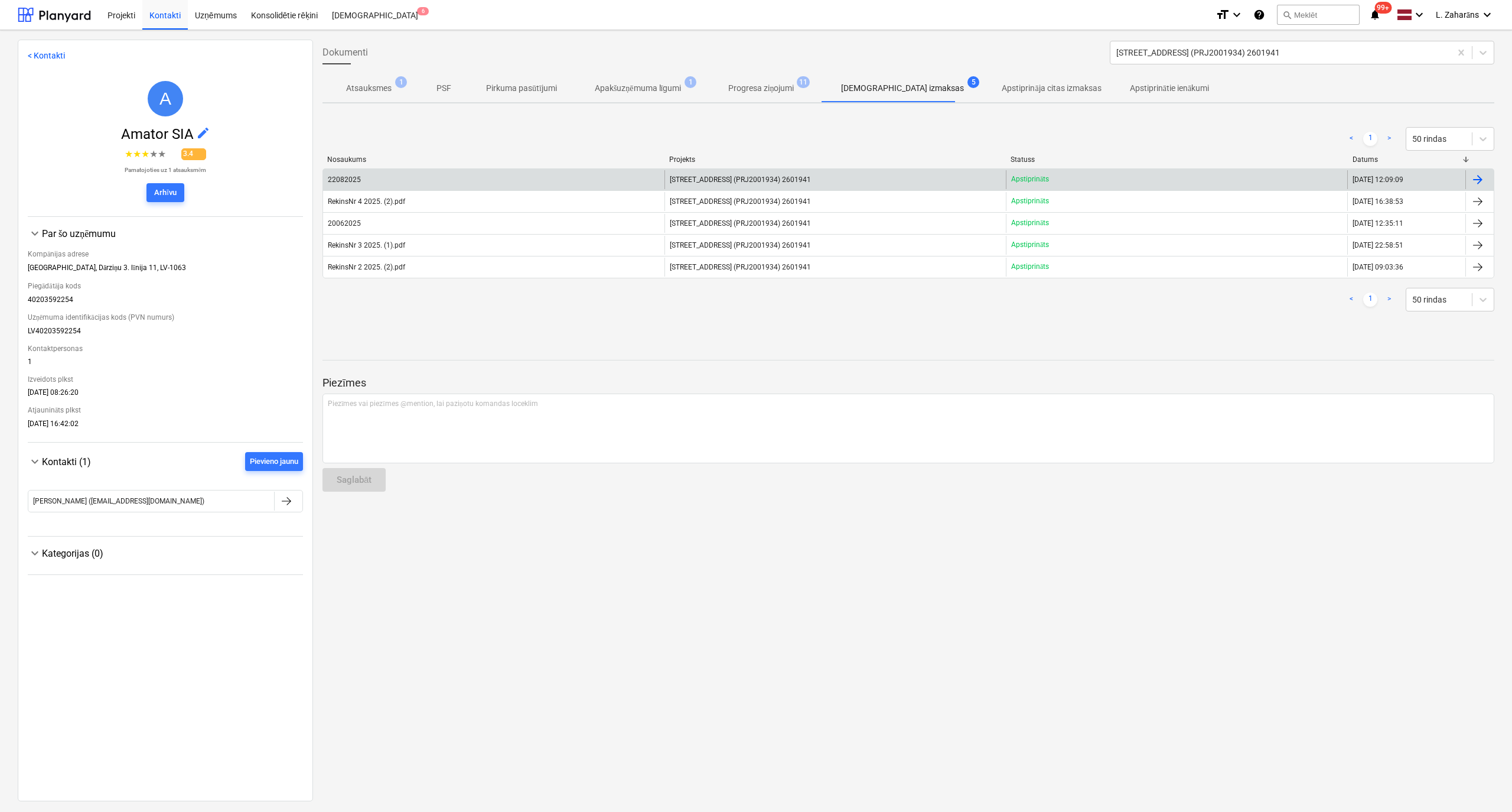
click at [1042, 182] on p "Apstiprināts" at bounding box center [1030, 179] width 38 height 10
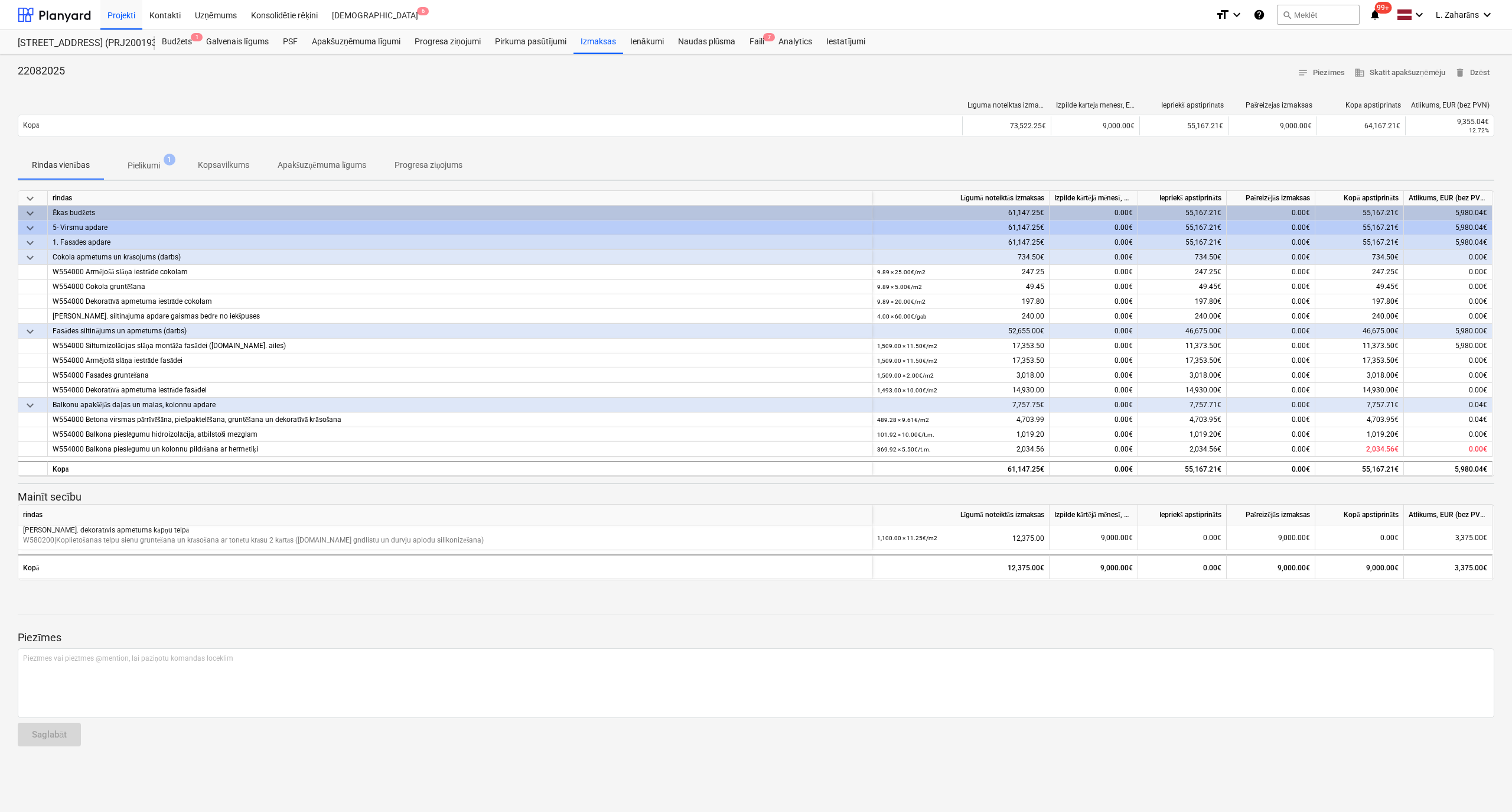
click at [138, 163] on p "Pielikumi" at bounding box center [143, 166] width 32 height 13
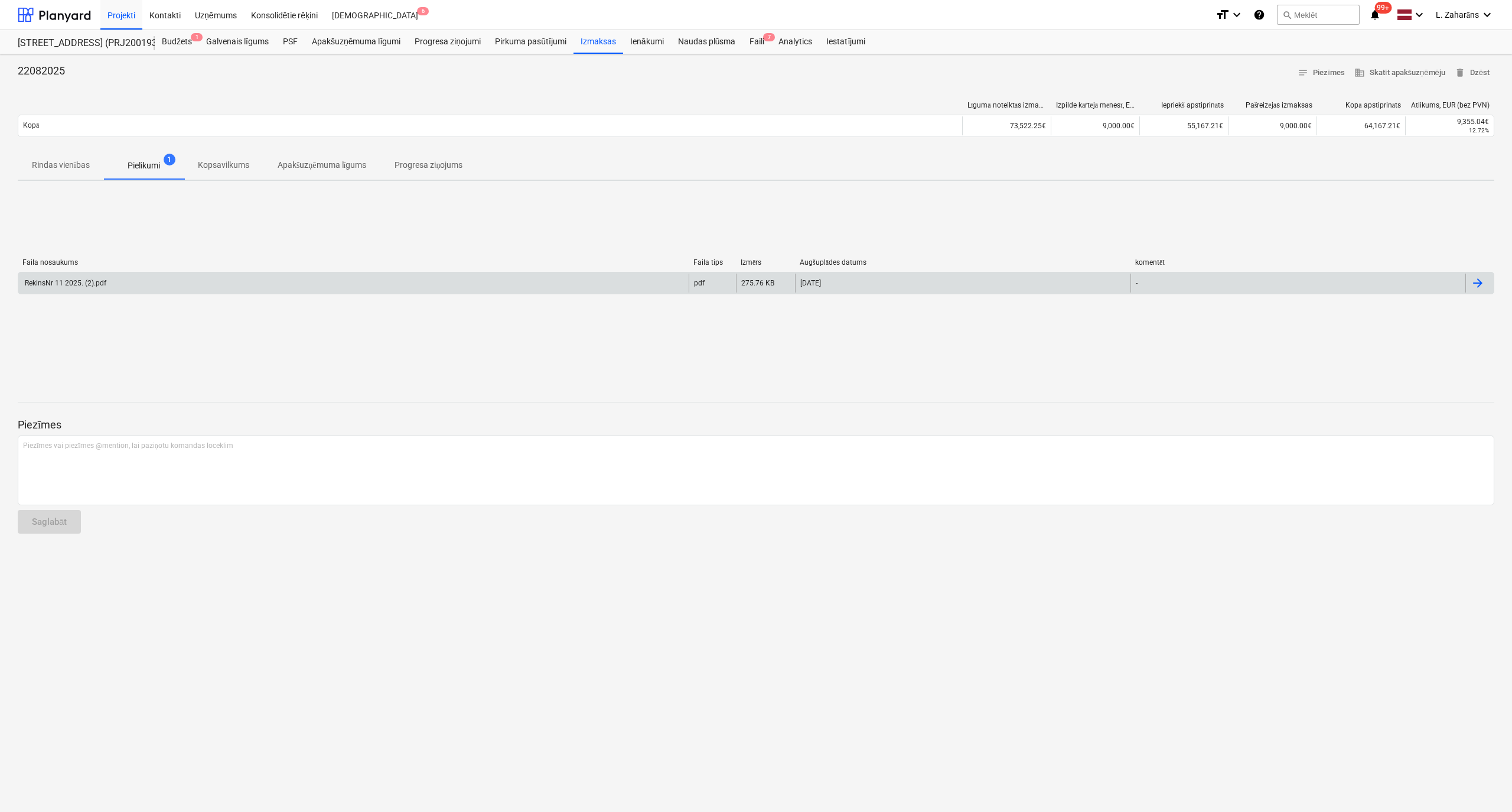
click at [192, 281] on div "RekinsNr 11 2025. (2).pdf" at bounding box center [353, 283] width 670 height 19
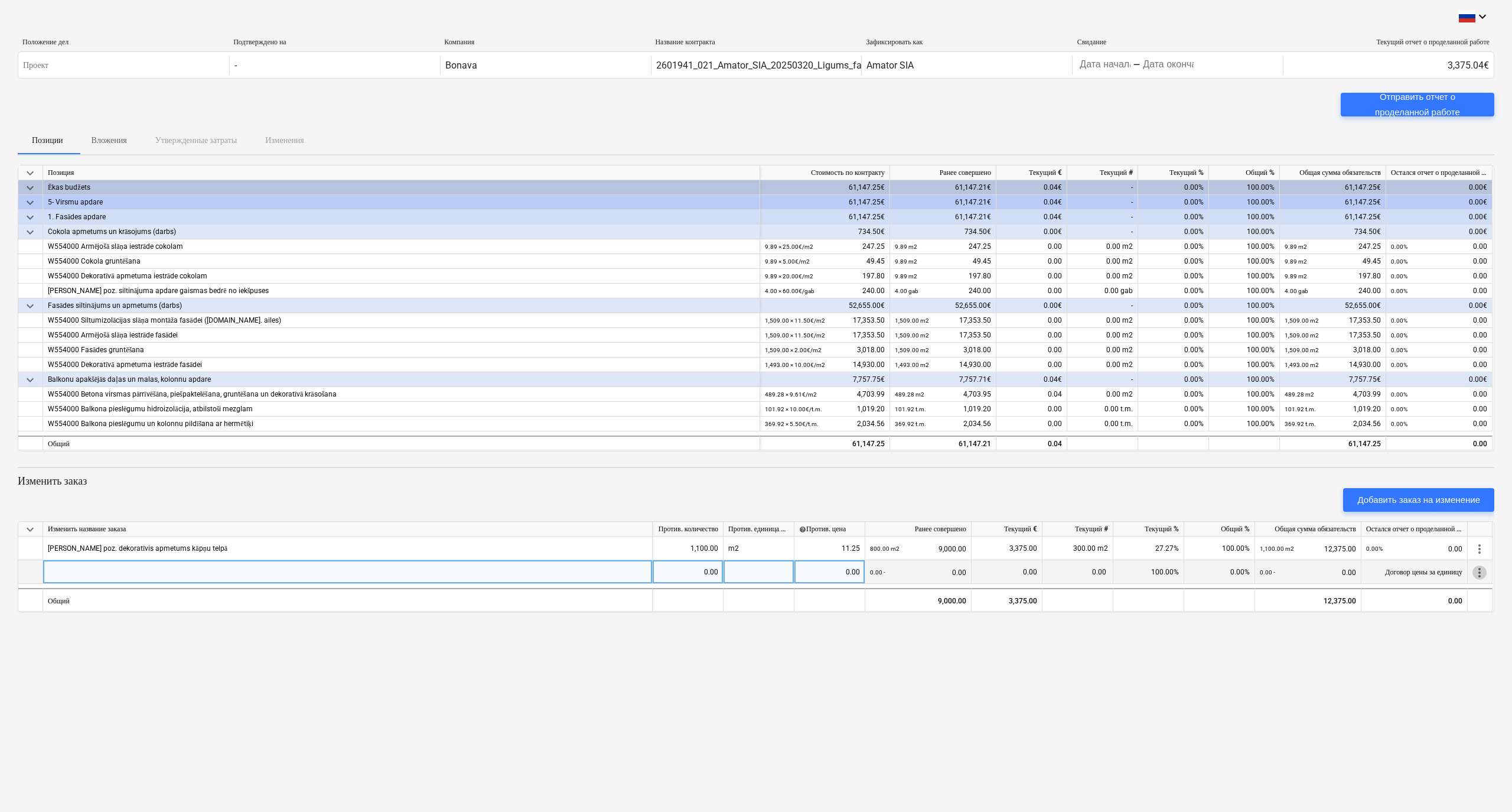
click at [1480, 575] on span "more_vert" at bounding box center [1480, 573] width 14 height 14
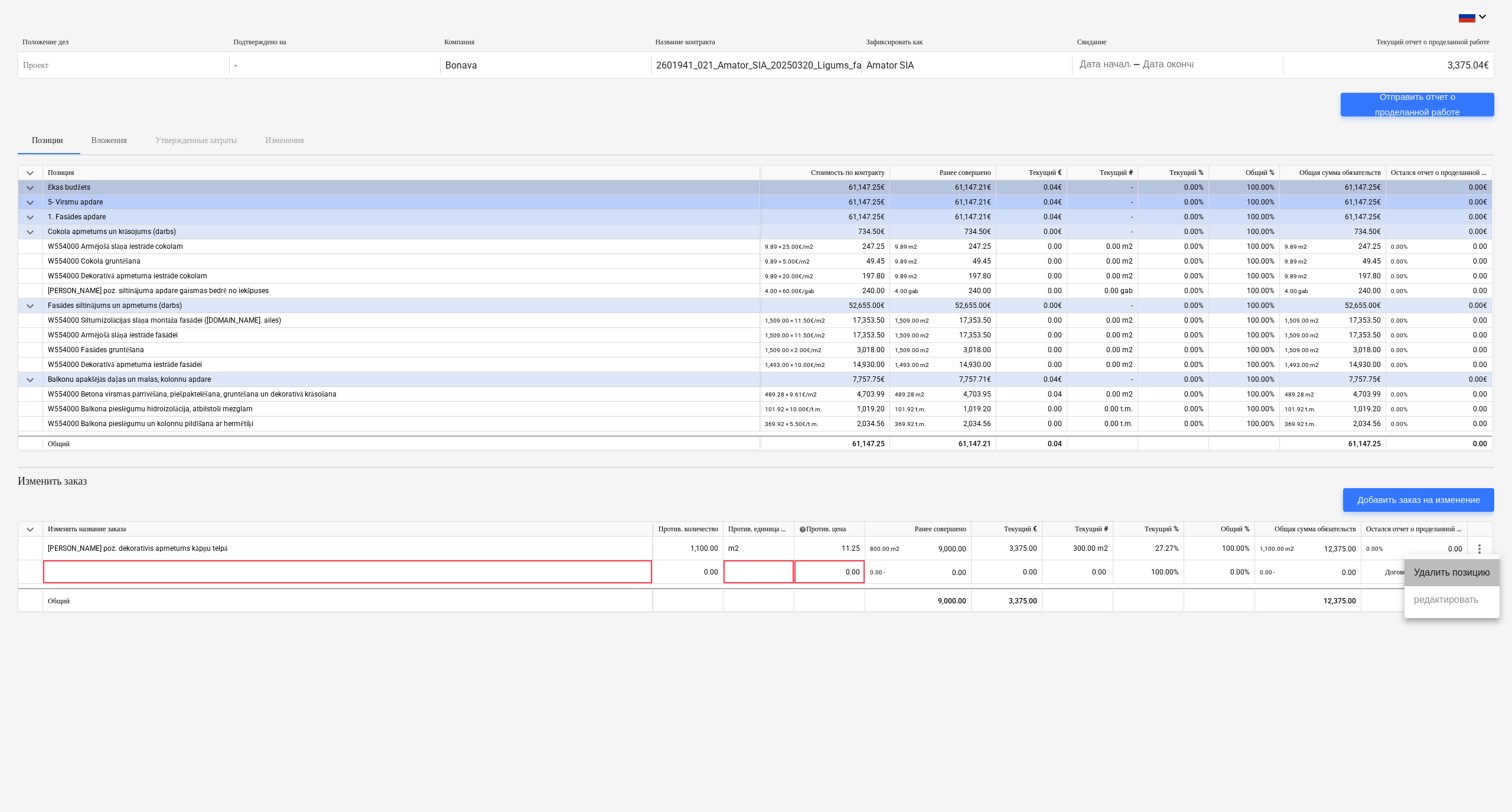
click at [1482, 575] on li "Удалить позицию" at bounding box center [1452, 573] width 95 height 27
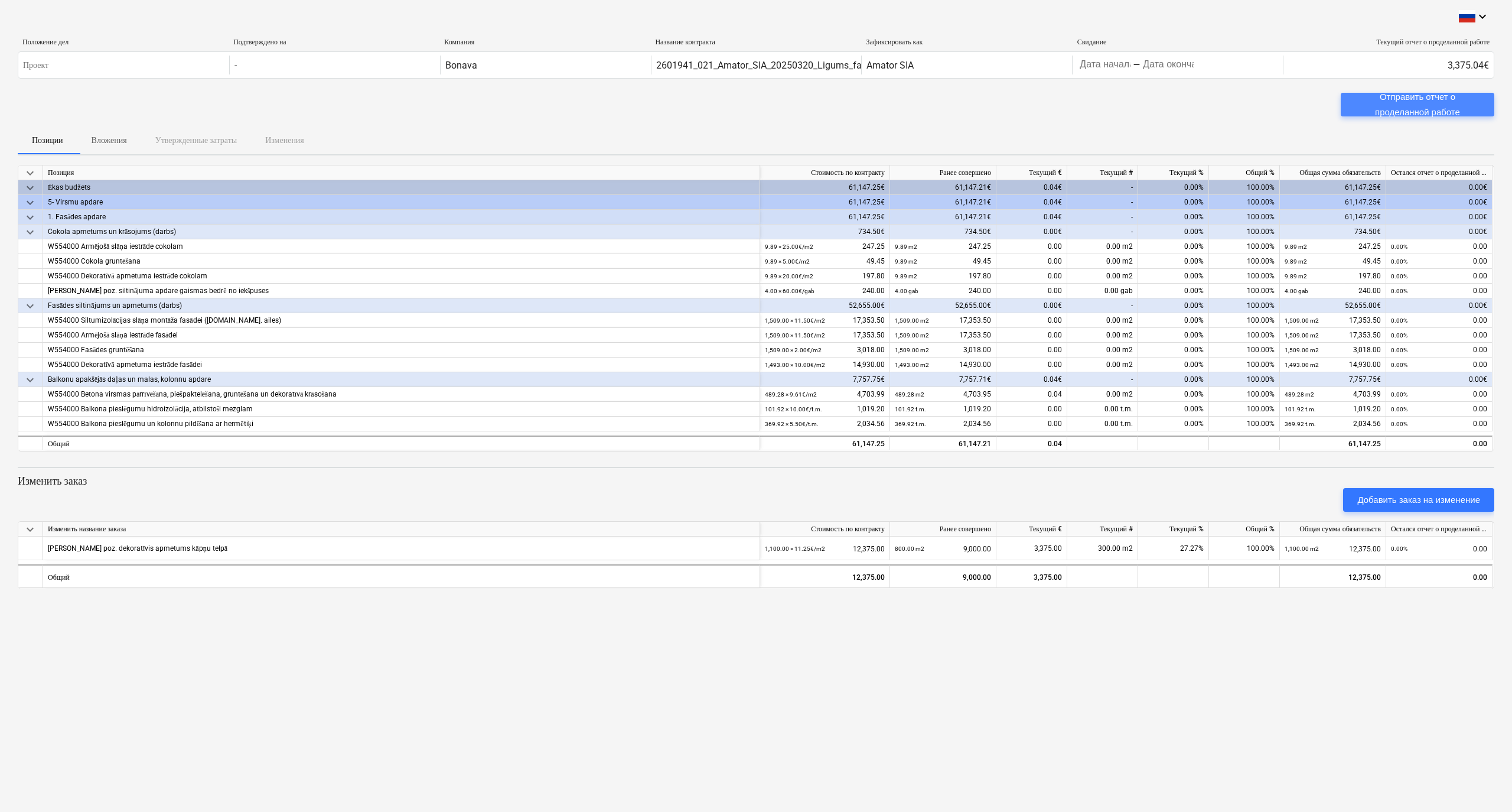
click at [1383, 105] on div "Отправить отчет о проделанной работе" at bounding box center [1418, 105] width 125 height 32
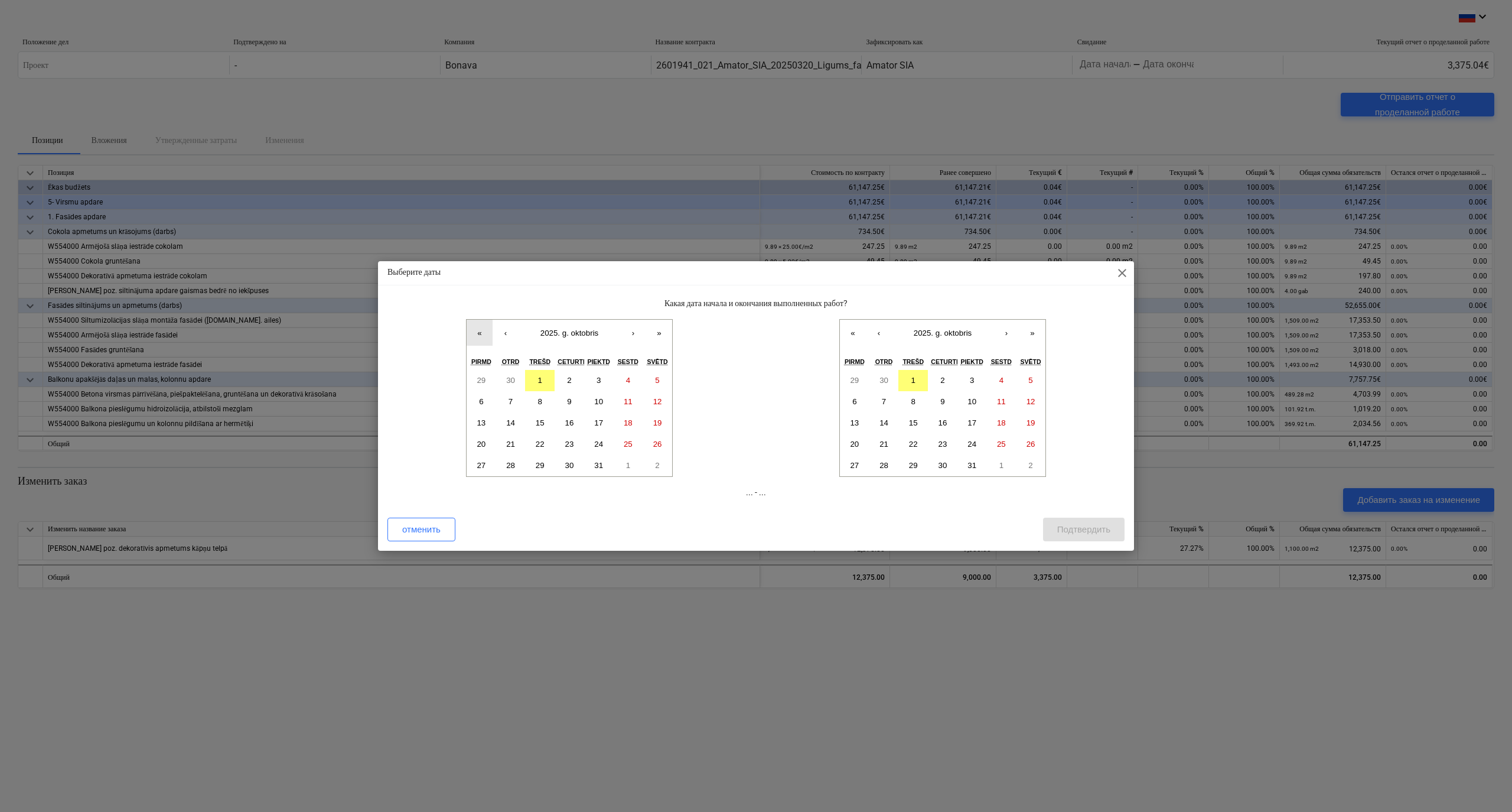
click at [478, 331] on button "«" at bounding box center [480, 332] width 26 height 26
click at [662, 330] on button "»" at bounding box center [659, 332] width 26 height 26
click at [513, 341] on button "‹" at bounding box center [506, 332] width 26 height 26
click at [478, 381] on button "1" at bounding box center [482, 381] width 30 height 21
click at [540, 462] on abbr "1" at bounding box center [540, 465] width 4 height 9
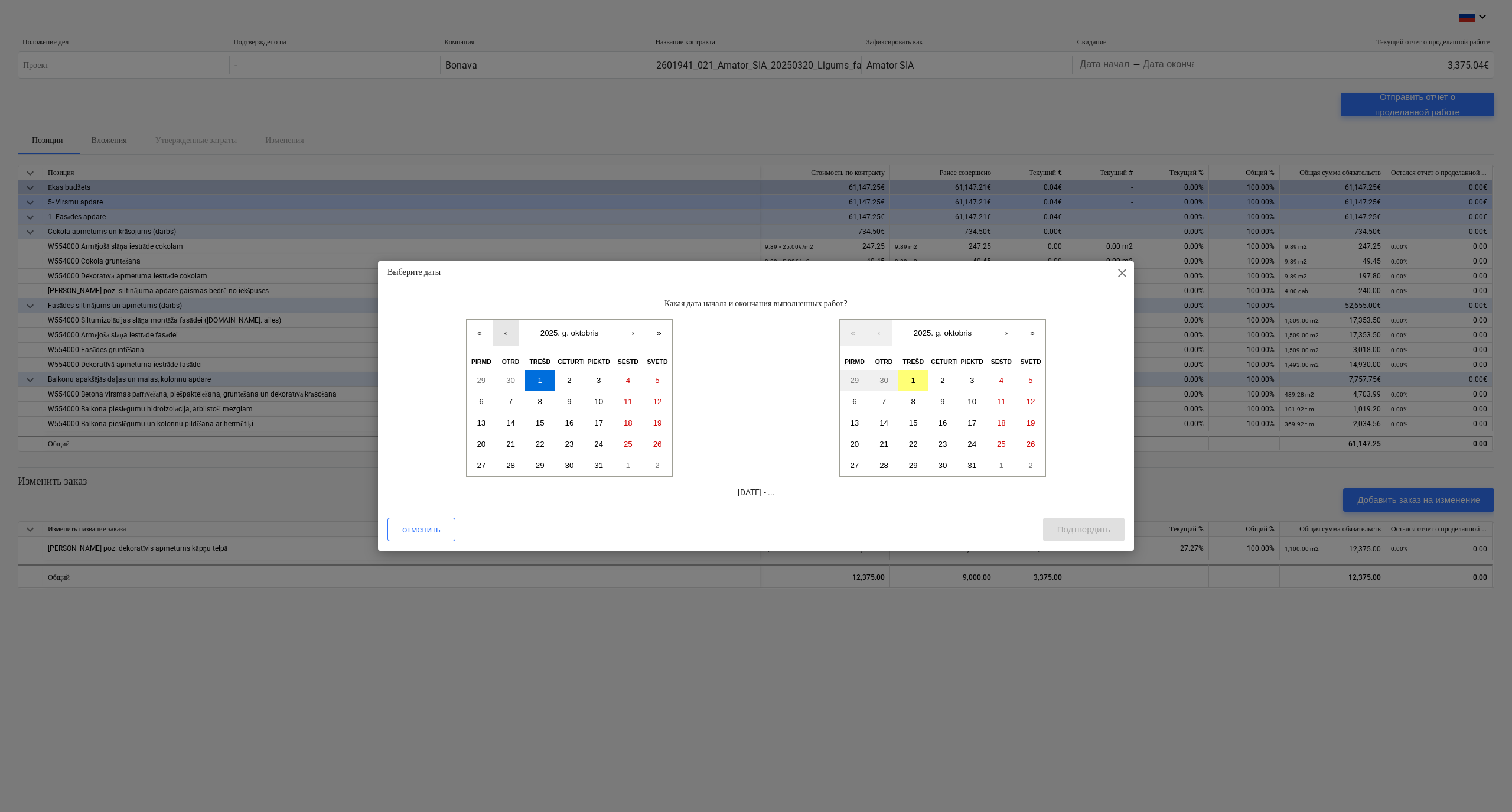
click at [508, 337] on button "‹" at bounding box center [506, 332] width 26 height 26
click at [485, 379] on button "1" at bounding box center [482, 381] width 30 height 21
click at [883, 339] on button "‹" at bounding box center [878, 332] width 26 height 26
click at [913, 443] on abbr "24" at bounding box center [914, 444] width 9 height 9
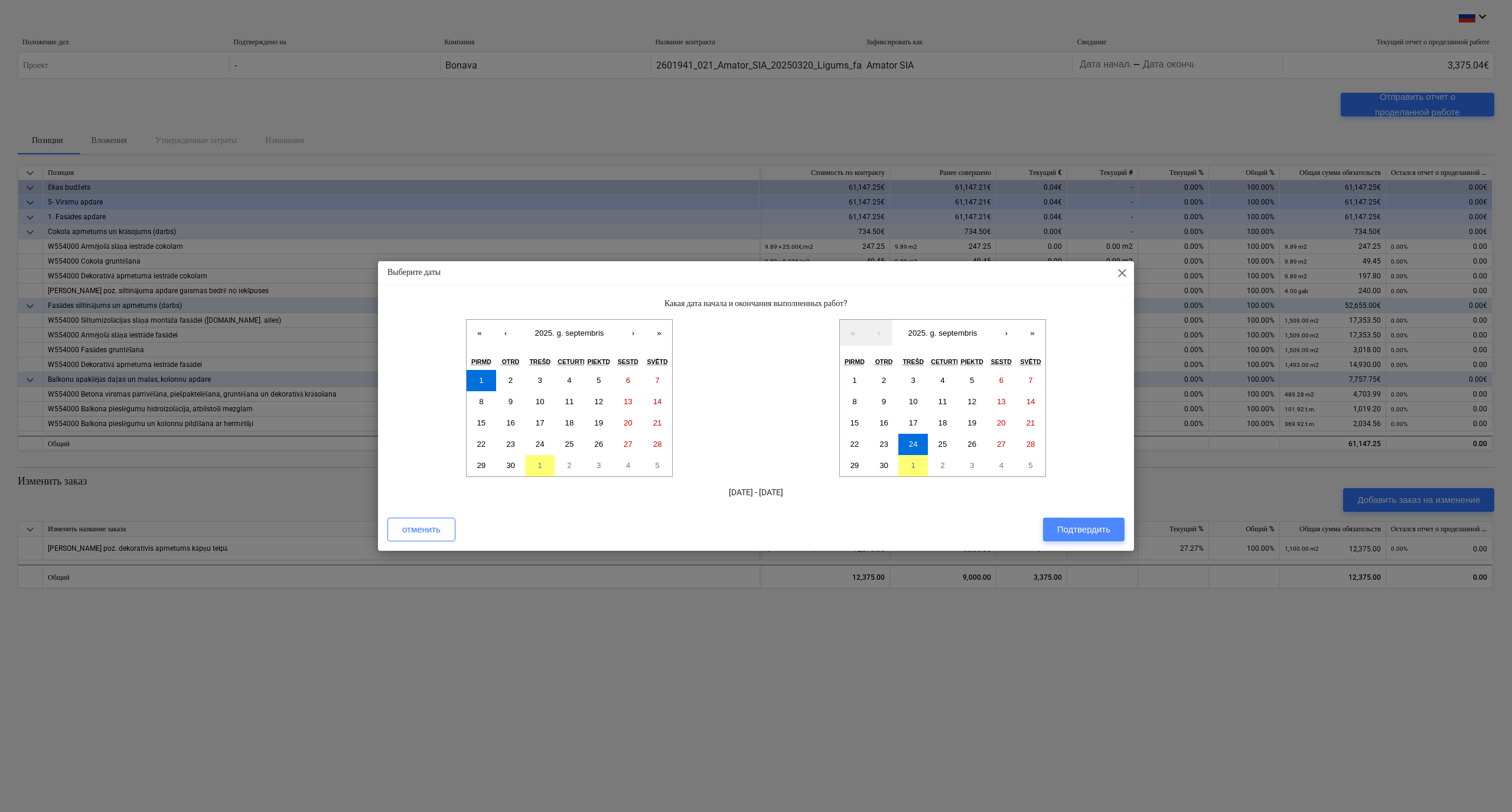
click at [1102, 531] on div "Подтвердить" at bounding box center [1084, 530] width 53 height 15
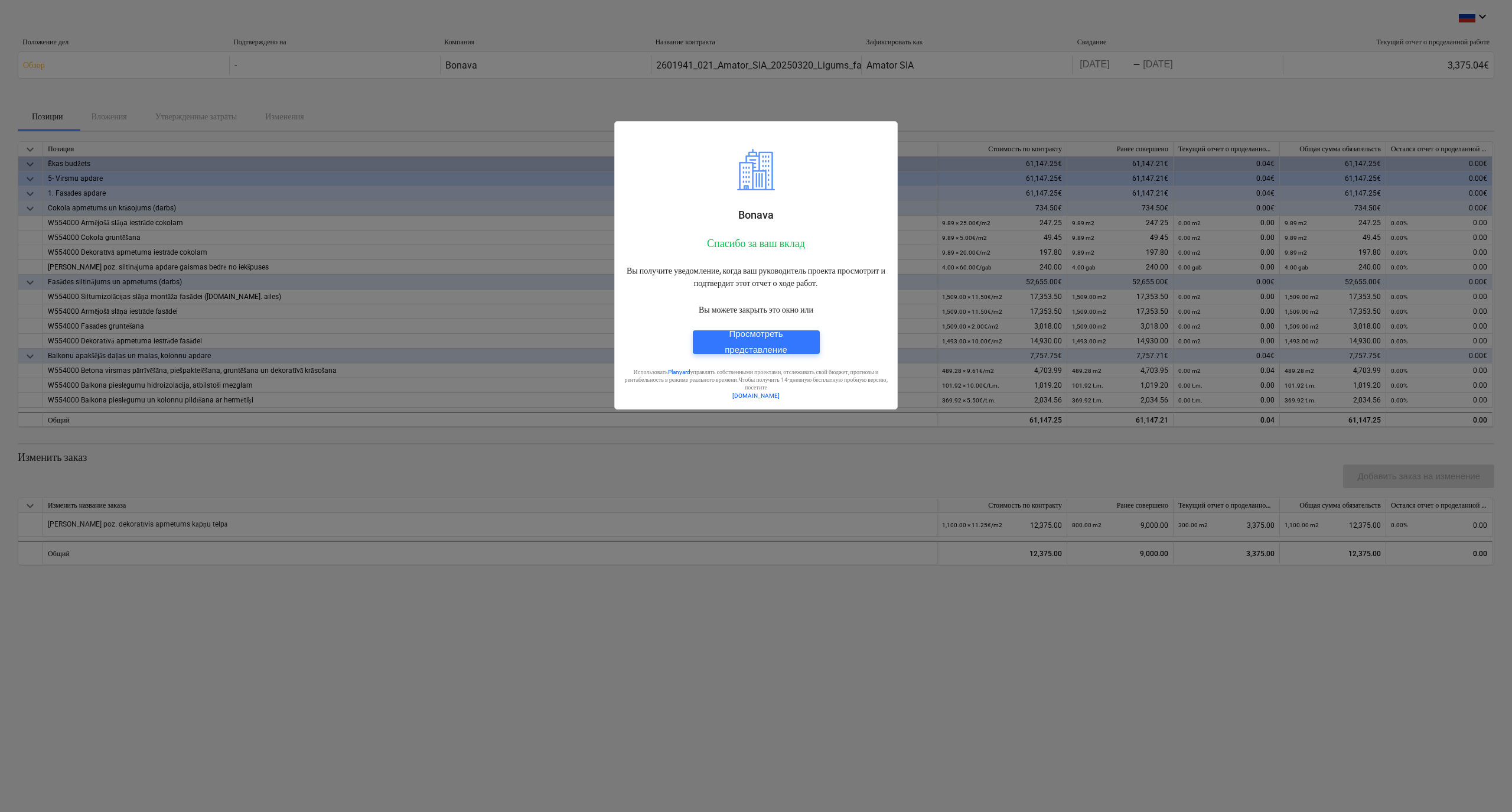
drag, startPoint x: 961, startPoint y: 191, endPoint x: 958, endPoint y: 183, distance: 8.5
click at [961, 191] on div at bounding box center [756, 406] width 1512 height 812
drag, startPoint x: 919, startPoint y: 109, endPoint x: 743, endPoint y: 358, distance: 304.9
click at [918, 111] on div at bounding box center [756, 406] width 1512 height 812
click at [729, 344] on div "Просмотреть представление" at bounding box center [757, 342] width 98 height 32
